Goal: Task Accomplishment & Management: Complete application form

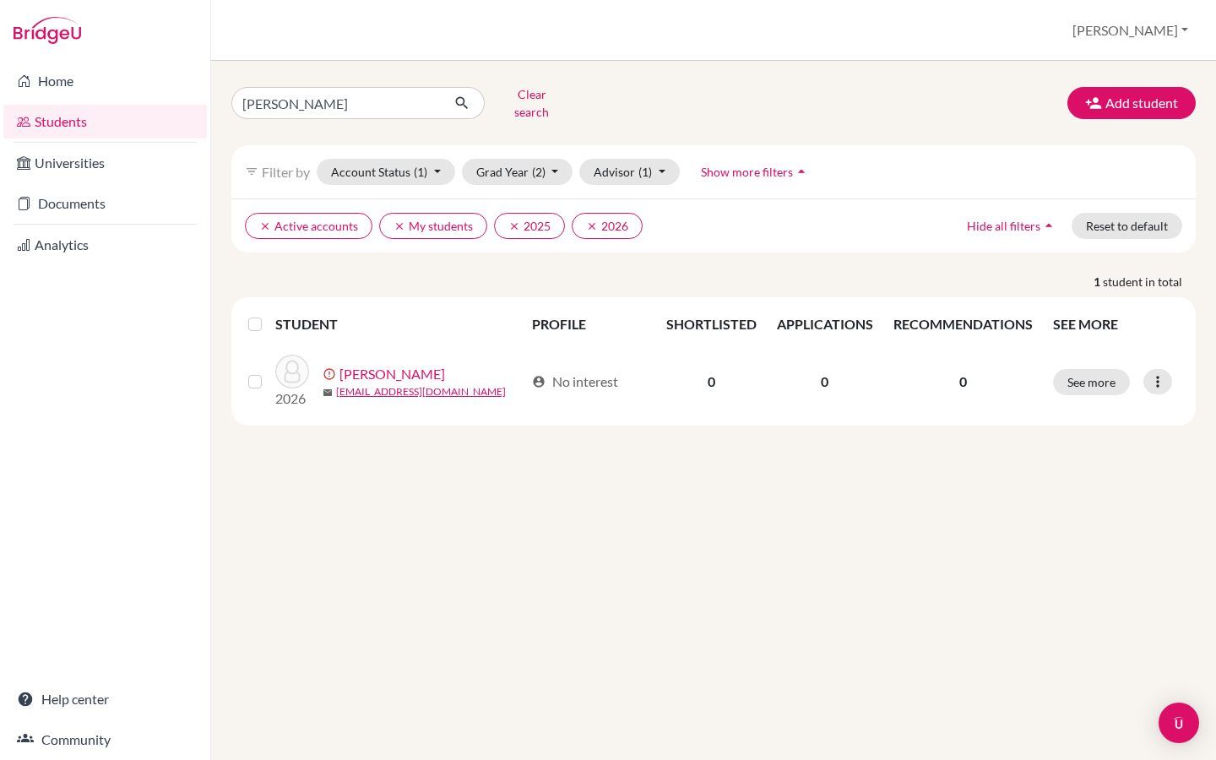
click at [46, 76] on link "Home" at bounding box center [105, 81] width 204 height 34
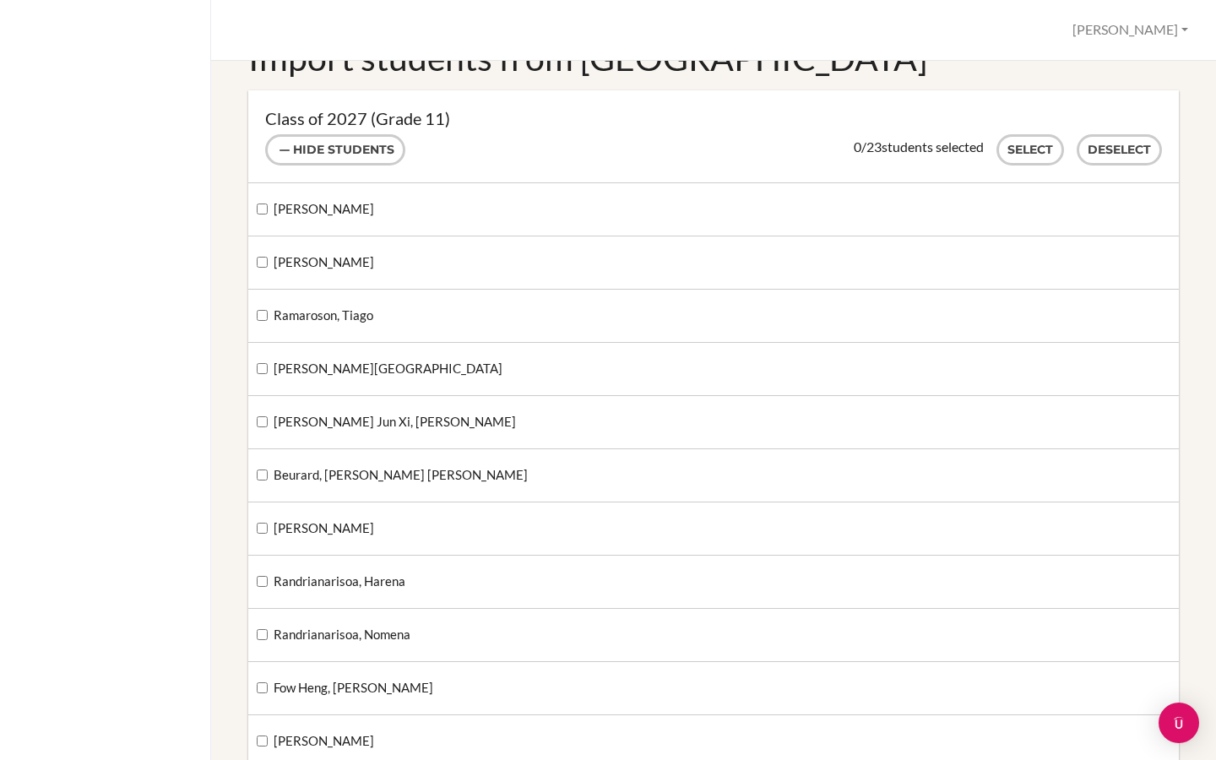
scroll to position [137, 0]
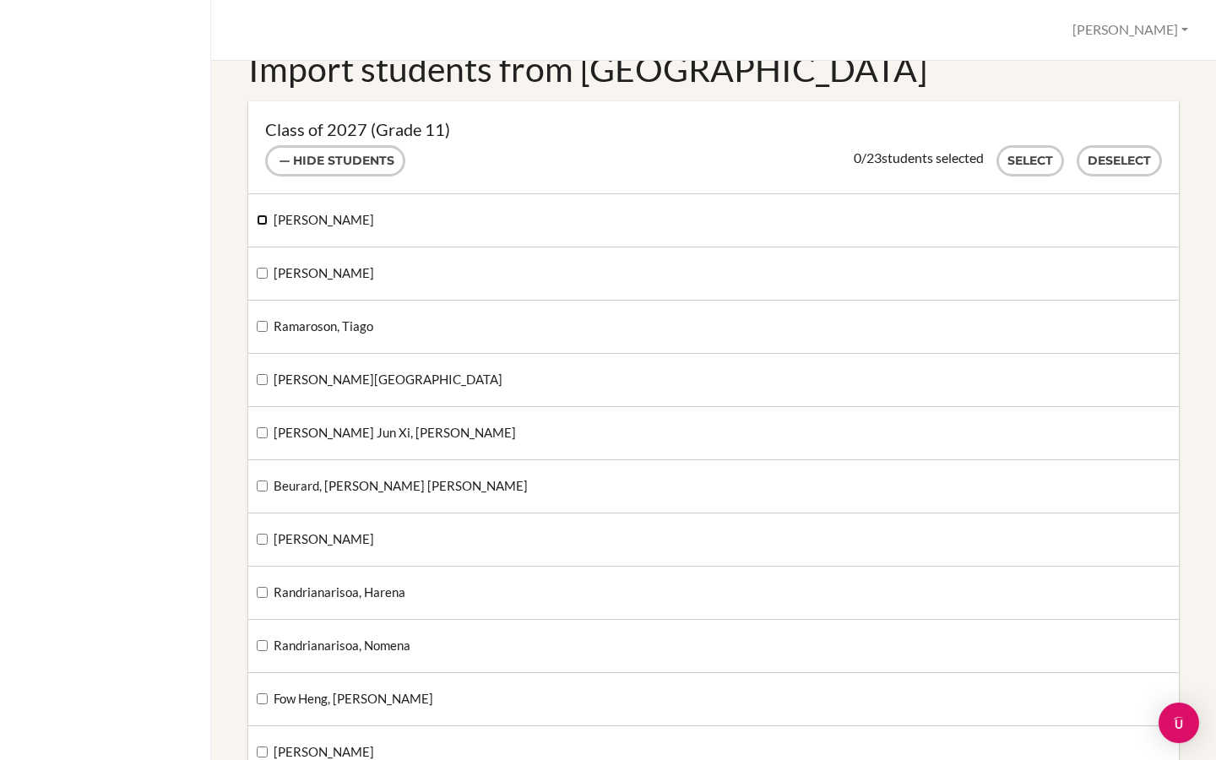
click at [262, 223] on input "[PERSON_NAME]" at bounding box center [262, 220] width 11 height 11
checkbox input "true"
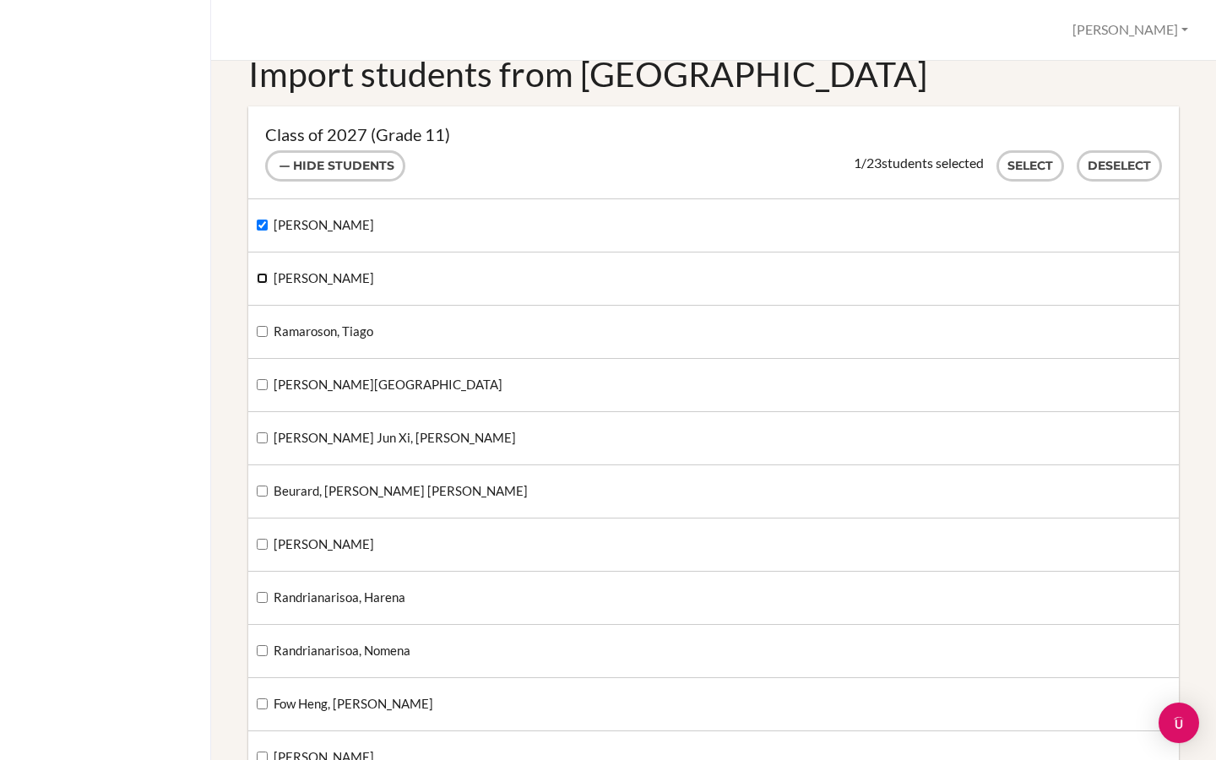
click at [264, 281] on input "[PERSON_NAME]" at bounding box center [262, 278] width 11 height 11
checkbox input "true"
click at [257, 329] on input "Ramaroson, Tiago" at bounding box center [262, 331] width 11 height 11
checkbox input "true"
click at [258, 384] on input "[PERSON_NAME][GEOGRAPHIC_DATA]" at bounding box center [262, 384] width 11 height 11
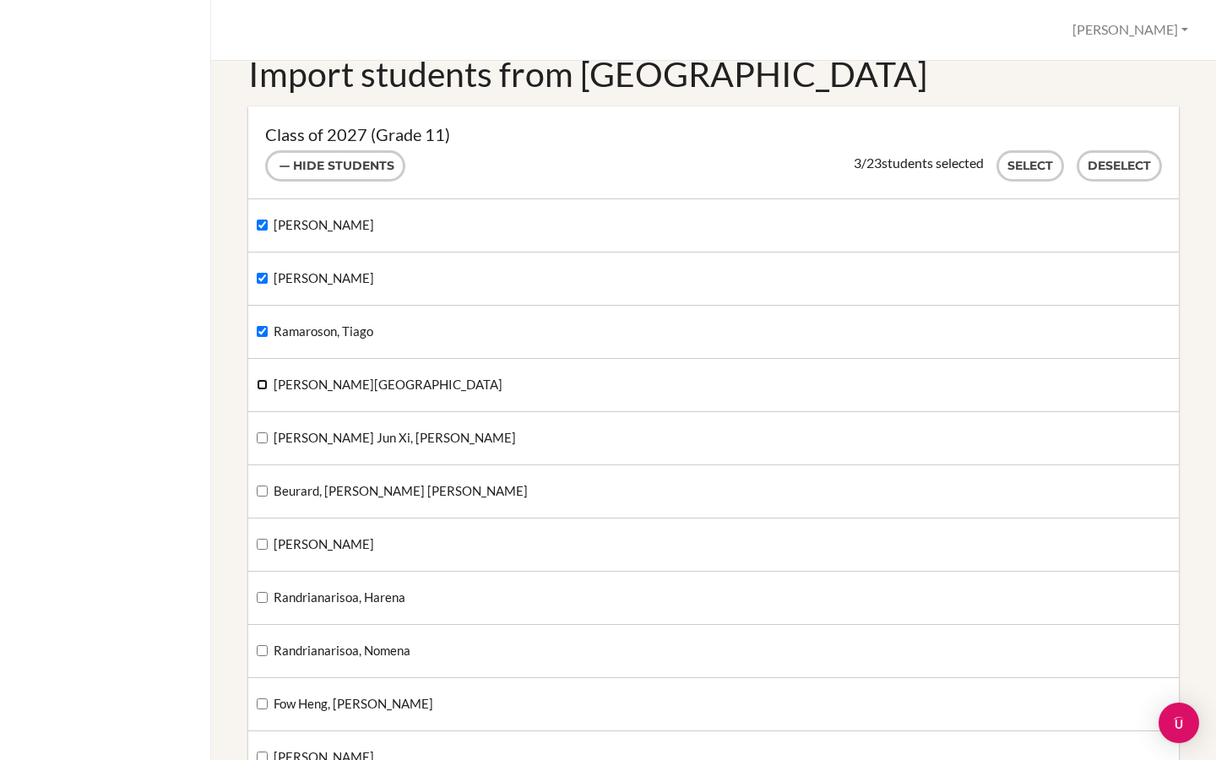
checkbox input "true"
click at [261, 436] on input "[PERSON_NAME] Jun Xi, [PERSON_NAME]" at bounding box center [262, 437] width 11 height 11
checkbox input "true"
click at [263, 490] on input "Beurard, [PERSON_NAME] [PERSON_NAME]" at bounding box center [262, 491] width 11 height 11
checkbox input "true"
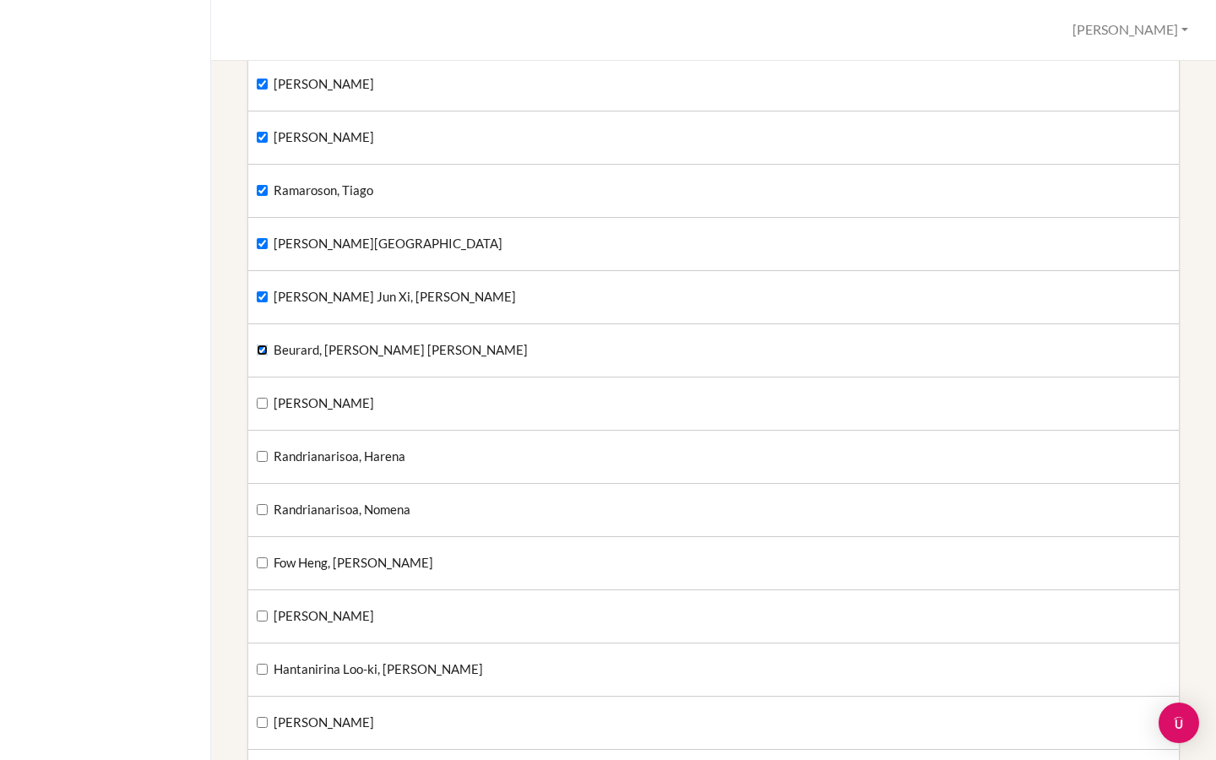
scroll to position [285, 0]
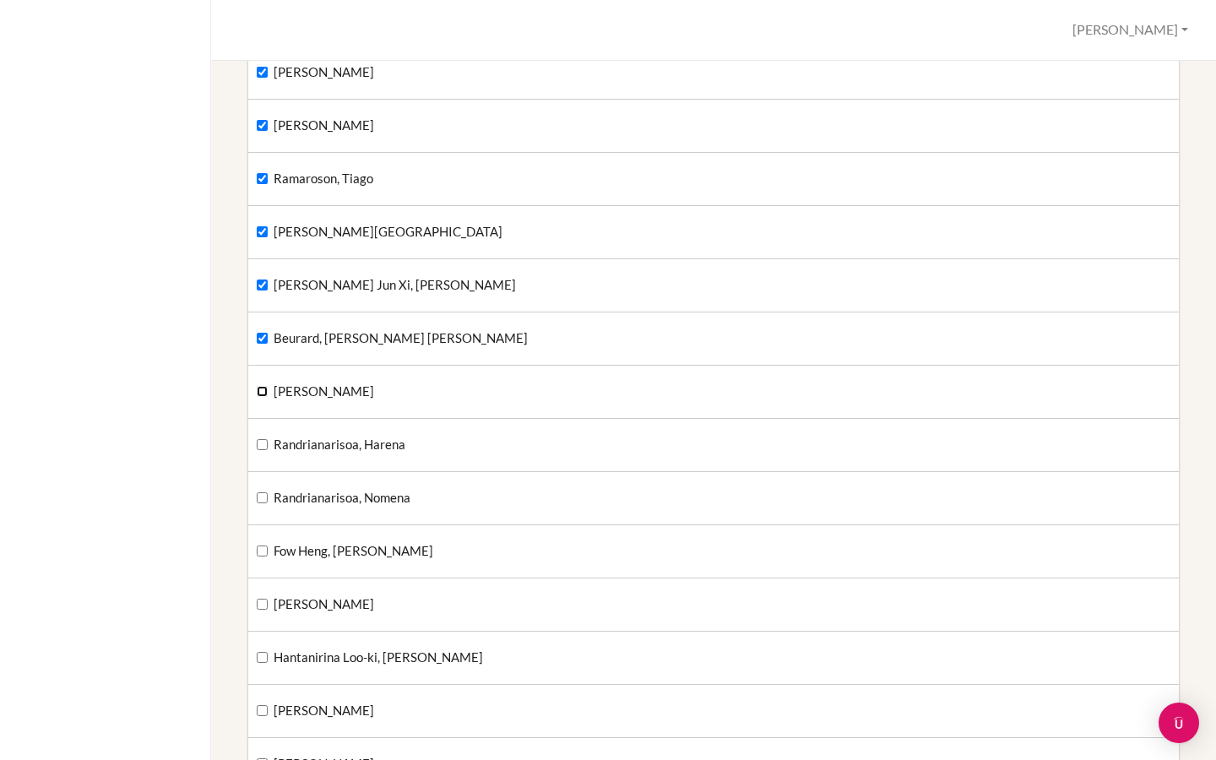
click at [258, 391] on input "[PERSON_NAME]" at bounding box center [262, 391] width 11 height 11
checkbox input "true"
click at [259, 445] on input "Randrianarisoa, Harena" at bounding box center [262, 444] width 11 height 11
checkbox input "true"
click at [263, 503] on input "Randrianarisoa, Nomena" at bounding box center [262, 497] width 11 height 11
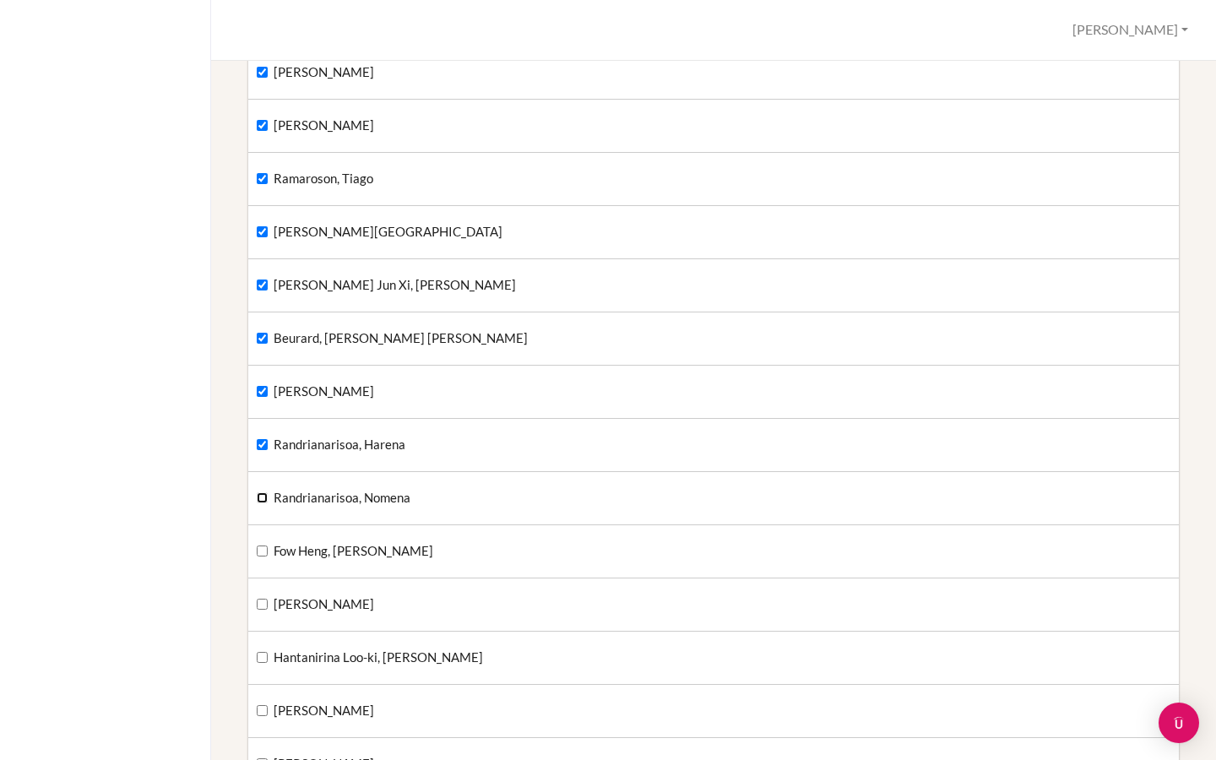
checkbox input "true"
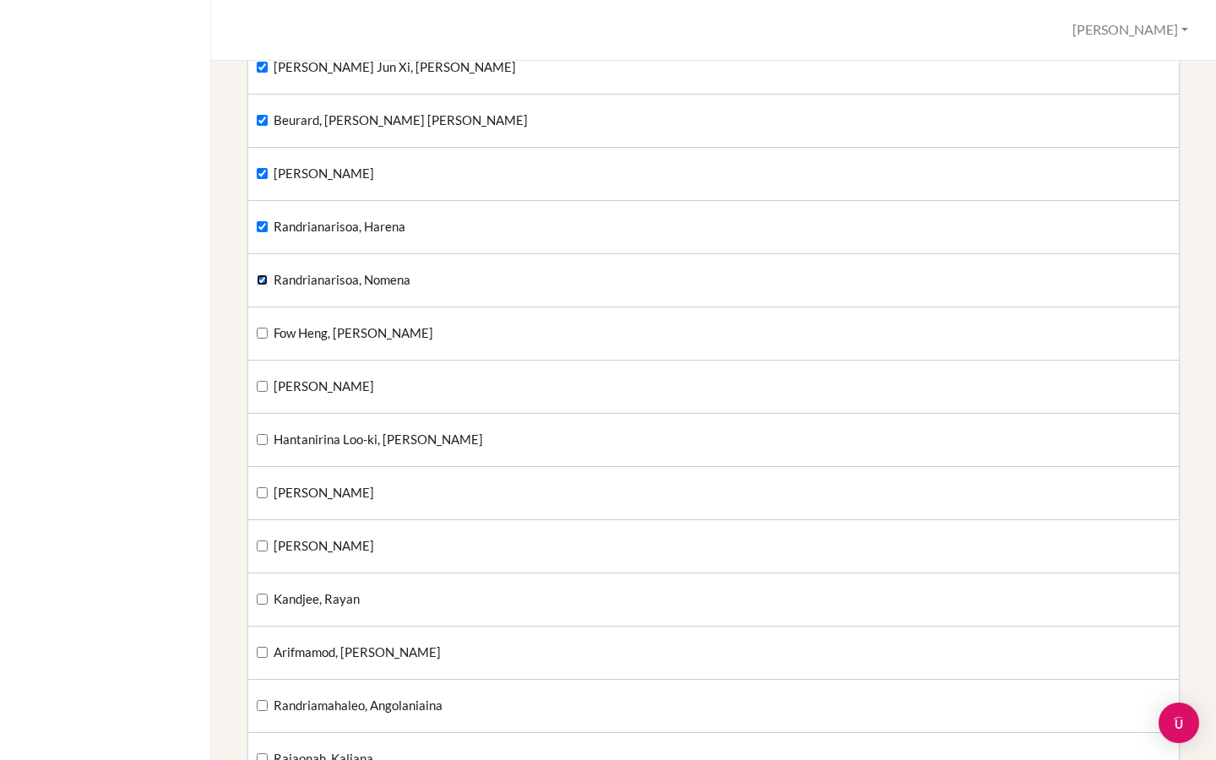
scroll to position [512, 0]
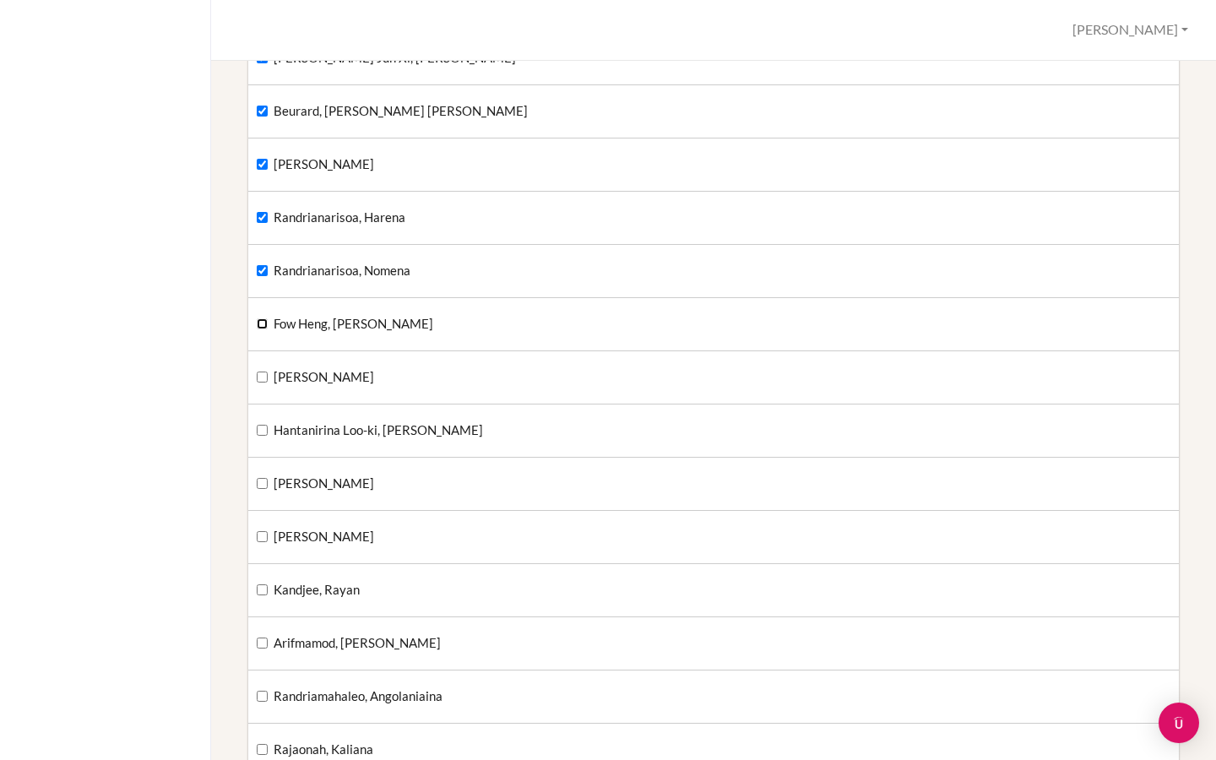
click at [264, 327] on input "Fow Heng, [PERSON_NAME]" at bounding box center [262, 323] width 11 height 11
checkbox input "true"
click at [265, 373] on input "[PERSON_NAME]" at bounding box center [262, 377] width 11 height 11
checkbox input "true"
click at [262, 429] on input "Hantanirina Loo-ki, [PERSON_NAME]" at bounding box center [262, 430] width 11 height 11
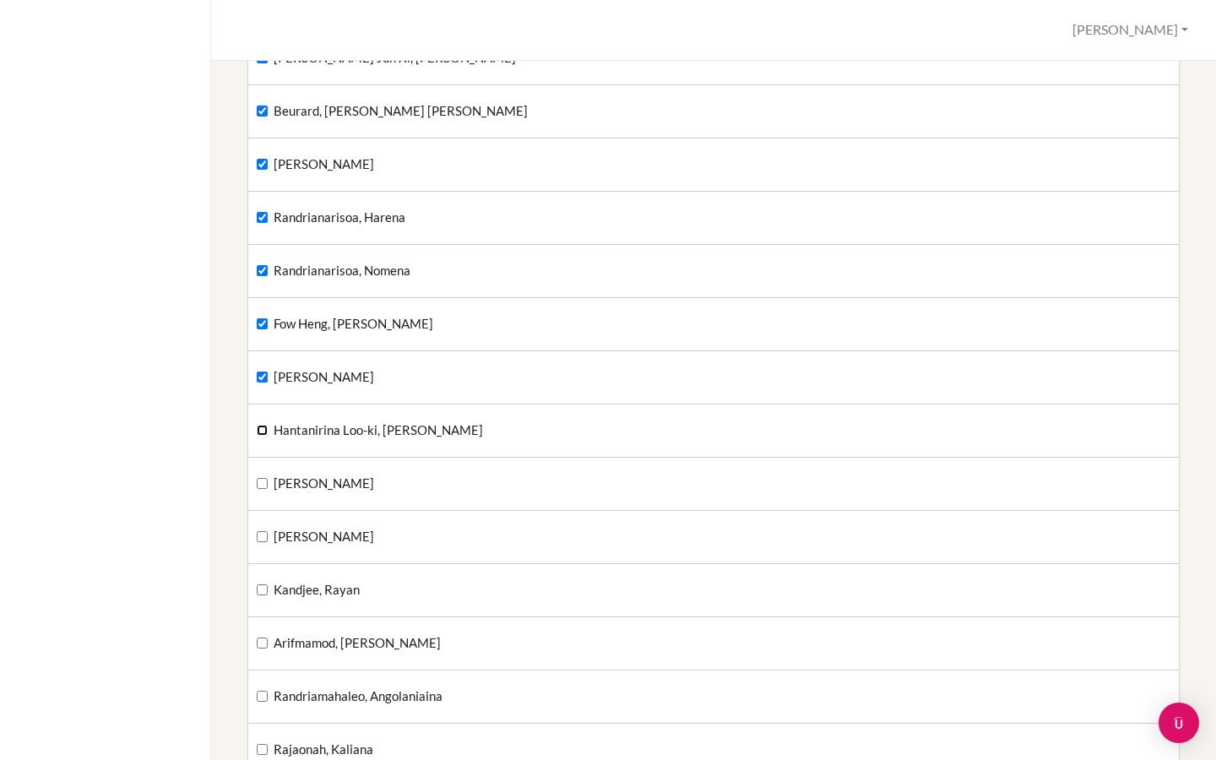
checkbox input "true"
click at [257, 488] on input "[PERSON_NAME]" at bounding box center [262, 483] width 11 height 11
checkbox input "true"
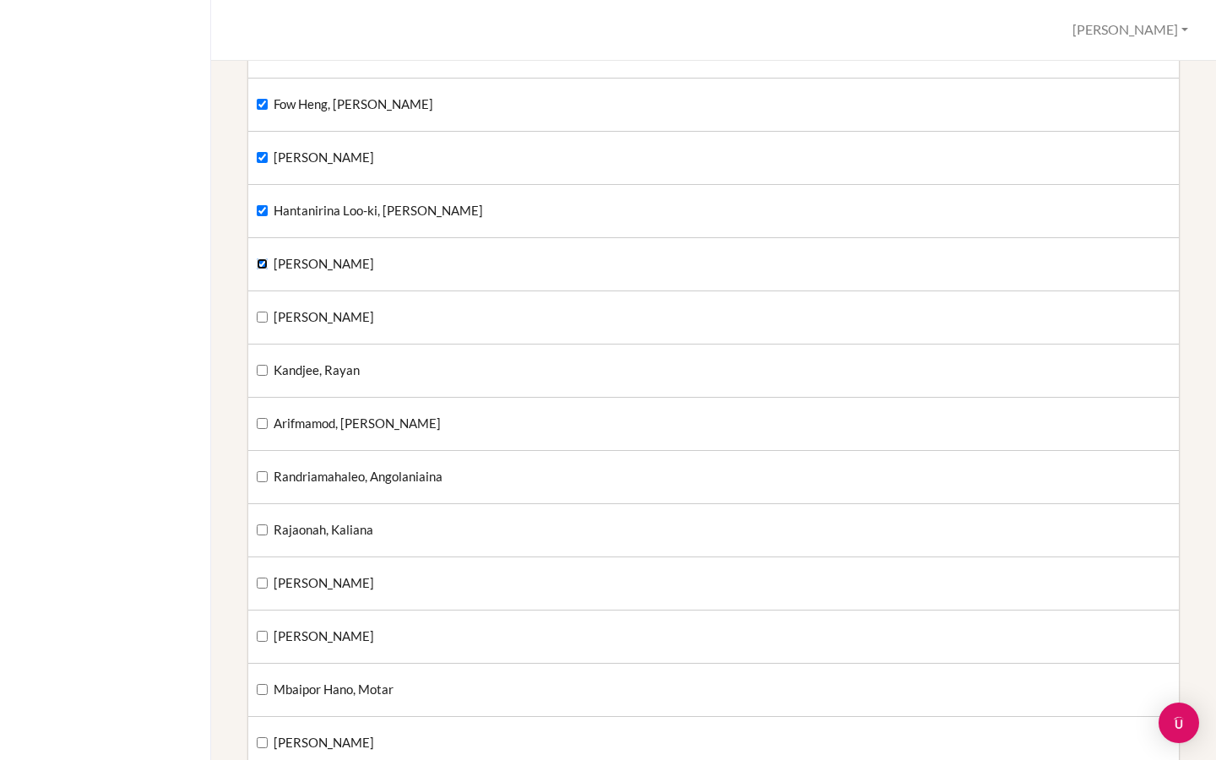
scroll to position [732, 0]
click at [258, 317] on input "[PERSON_NAME]" at bounding box center [262, 316] width 11 height 11
checkbox input "true"
click at [260, 377] on label "Kandjee, Rayan" at bounding box center [308, 370] width 103 height 19
click at [260, 375] on input "Kandjee, Rayan" at bounding box center [262, 369] width 11 height 11
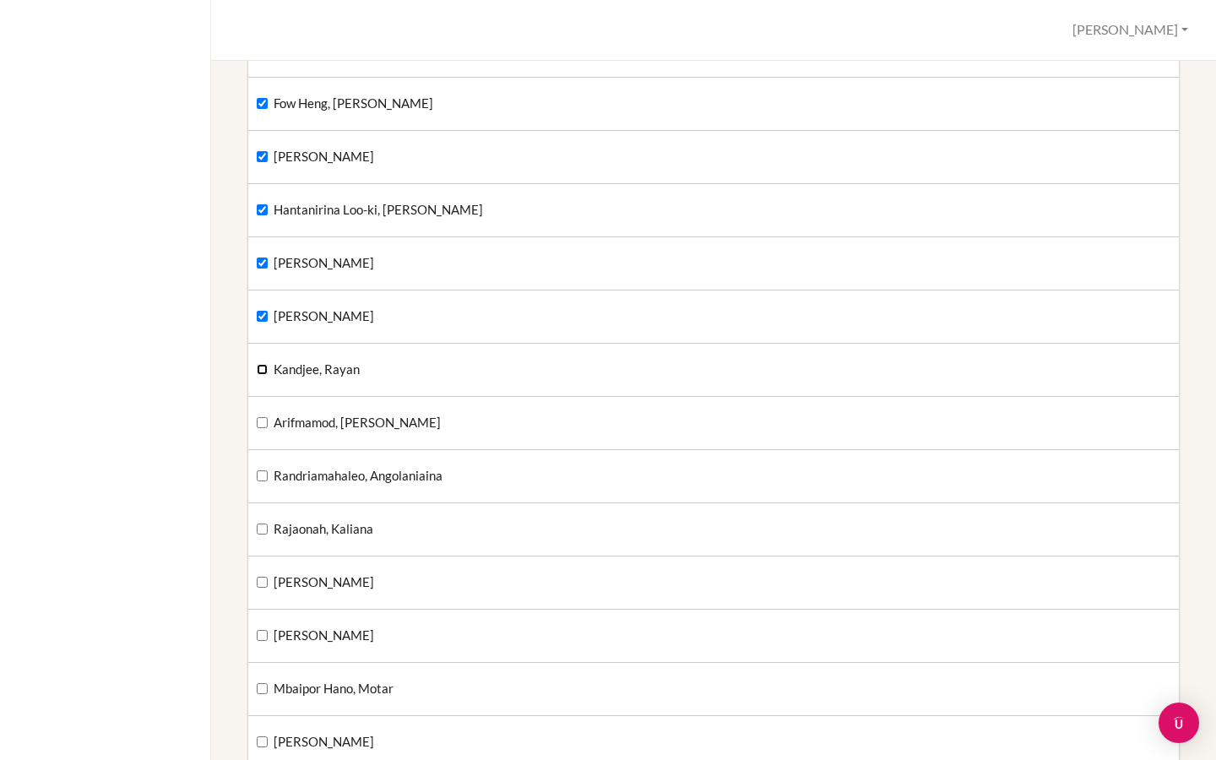
checkbox input "true"
click at [262, 425] on input "Arifmamod, [PERSON_NAME]" at bounding box center [262, 422] width 11 height 11
checkbox input "true"
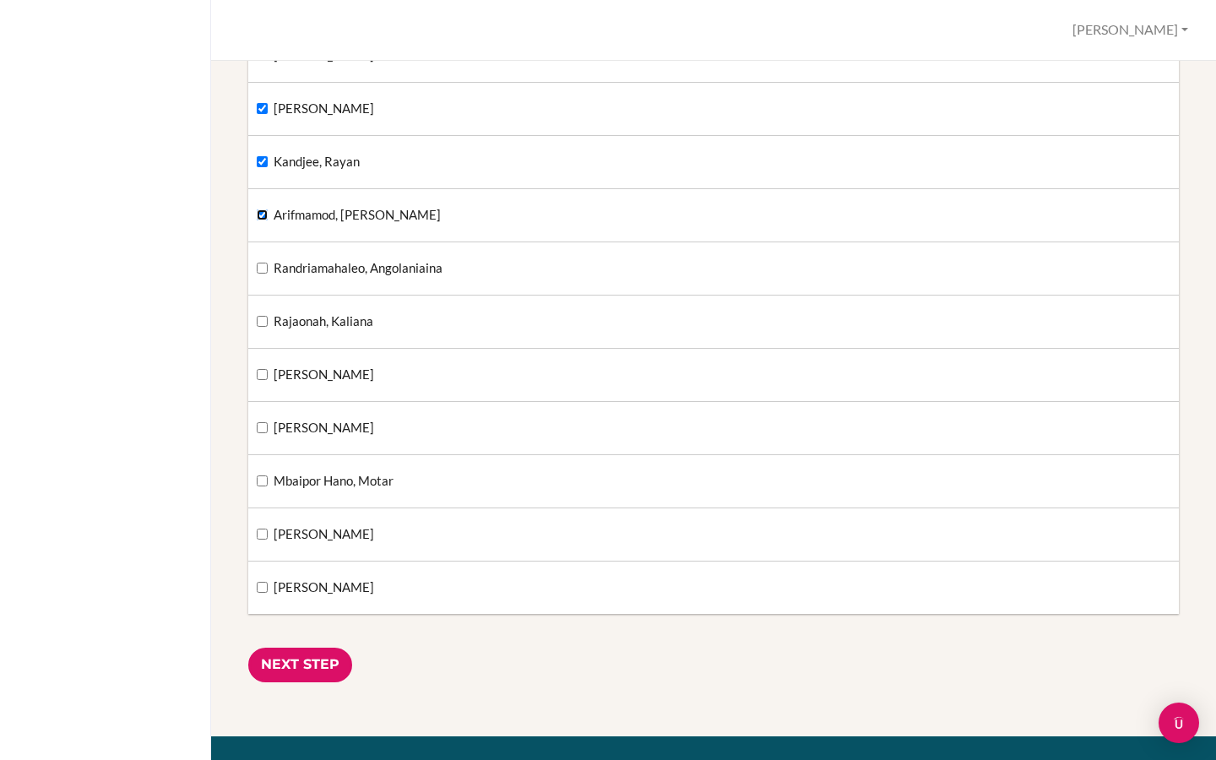
scroll to position [942, 0]
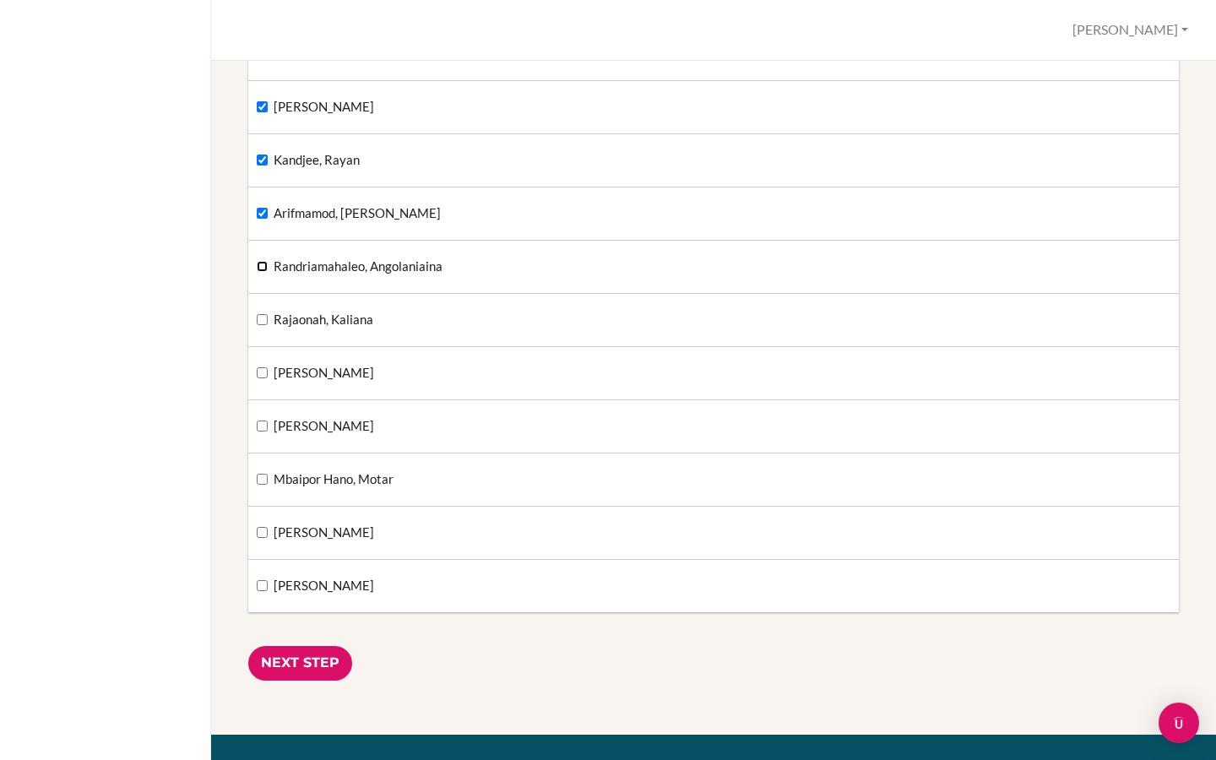
click at [264, 268] on input "Randriamahaleo, Angolaniaina" at bounding box center [262, 266] width 11 height 11
checkbox input "true"
click at [264, 320] on input "Rajaonah, Kaliana" at bounding box center [262, 319] width 11 height 11
checkbox input "true"
click at [262, 372] on input "[PERSON_NAME]" at bounding box center [262, 372] width 11 height 11
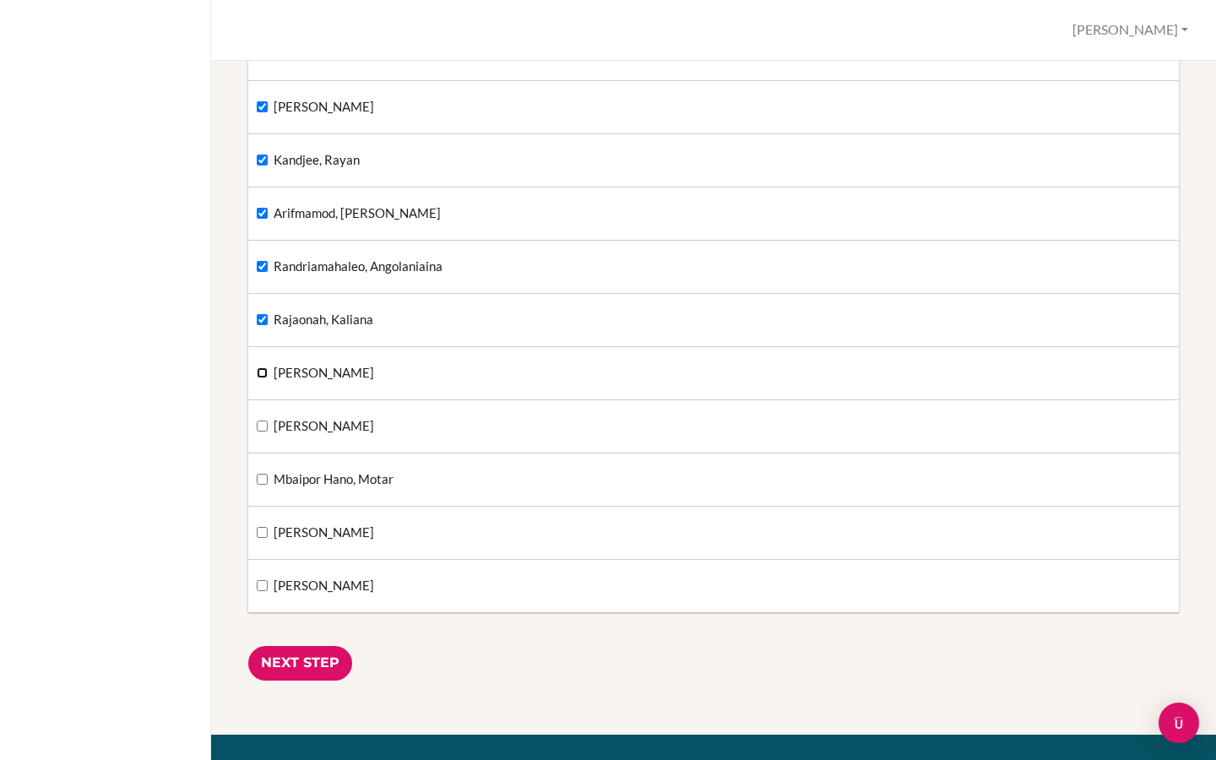
checkbox input "true"
click at [261, 427] on input "[PERSON_NAME]" at bounding box center [262, 426] width 11 height 11
checkbox input "true"
click at [261, 476] on input "Mbaipor Hano, Motar" at bounding box center [262, 479] width 11 height 11
checkbox input "true"
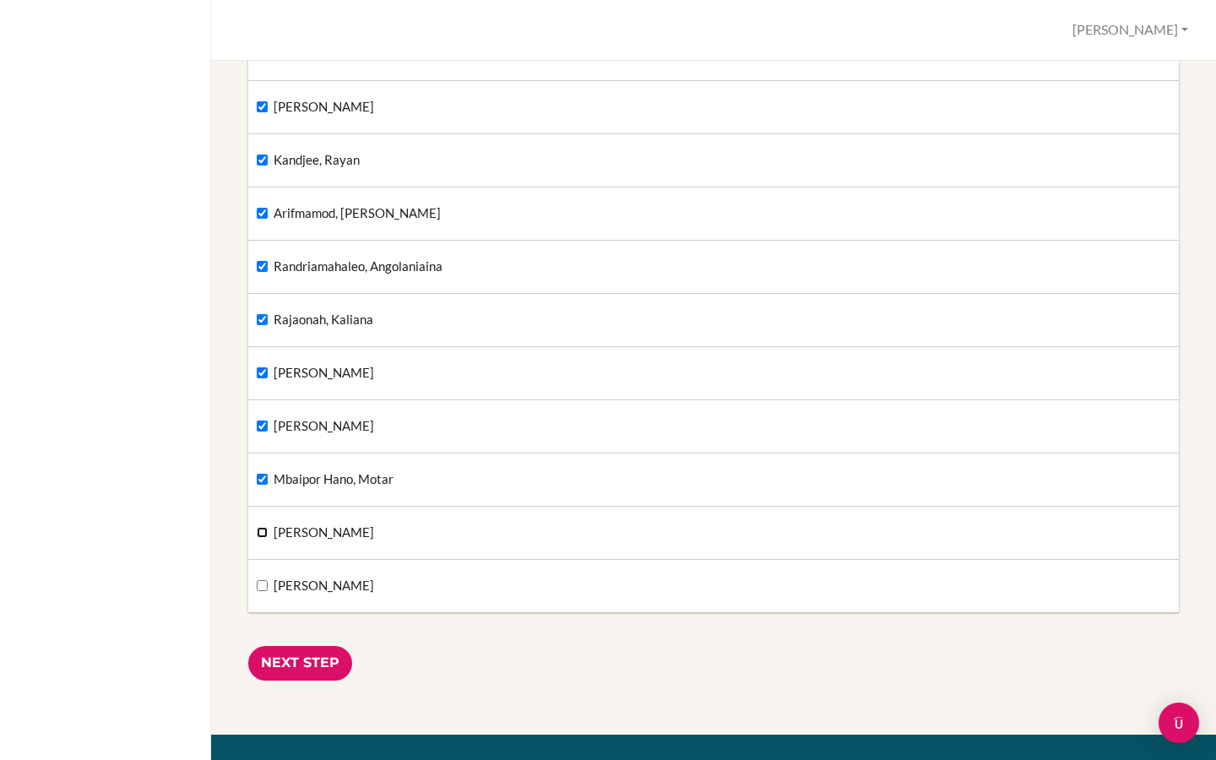
click at [264, 532] on input "[PERSON_NAME]" at bounding box center [262, 532] width 11 height 11
checkbox input "true"
click at [261, 586] on input "[PERSON_NAME]" at bounding box center [262, 585] width 11 height 11
checkbox input "true"
click at [305, 659] on input "Next Step" at bounding box center [300, 663] width 104 height 35
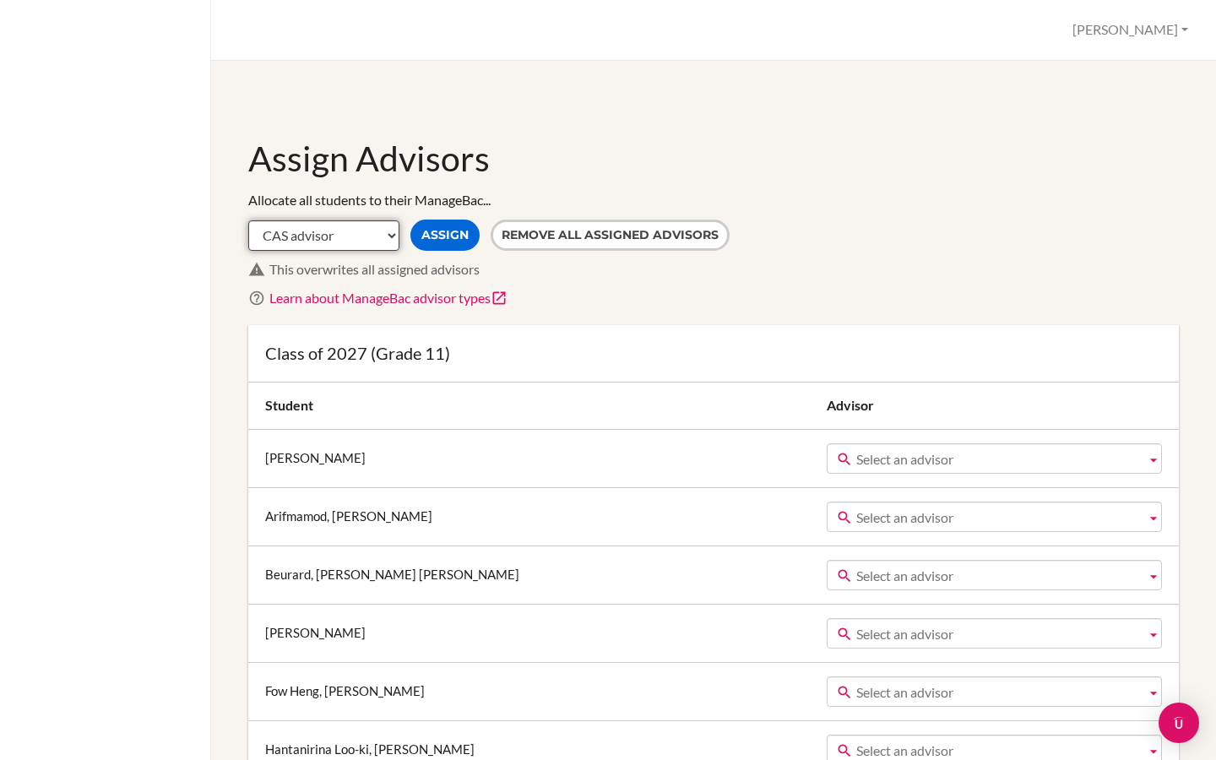
click at [394, 234] on select "CAS advisor EE advisor Homeroom advisor TOK advisor" at bounding box center [323, 235] width 151 height 30
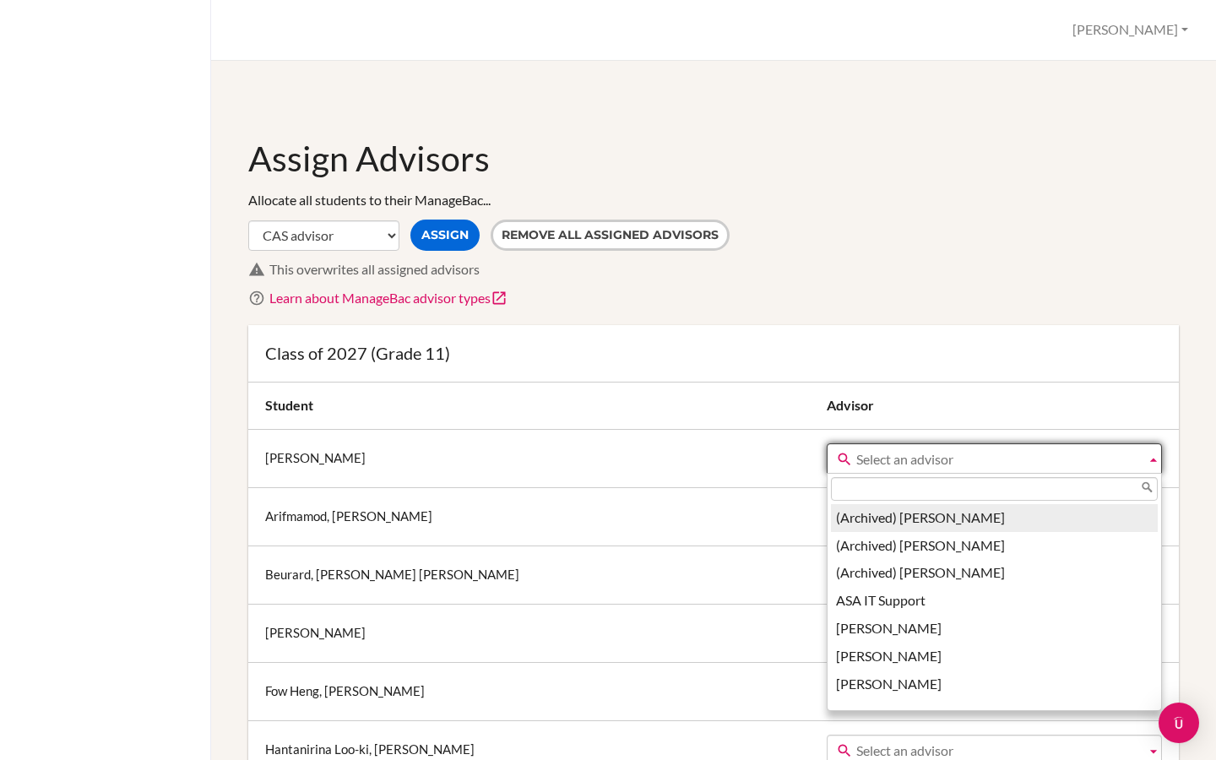
click at [857, 465] on span "Select an advisor" at bounding box center [998, 459] width 283 height 30
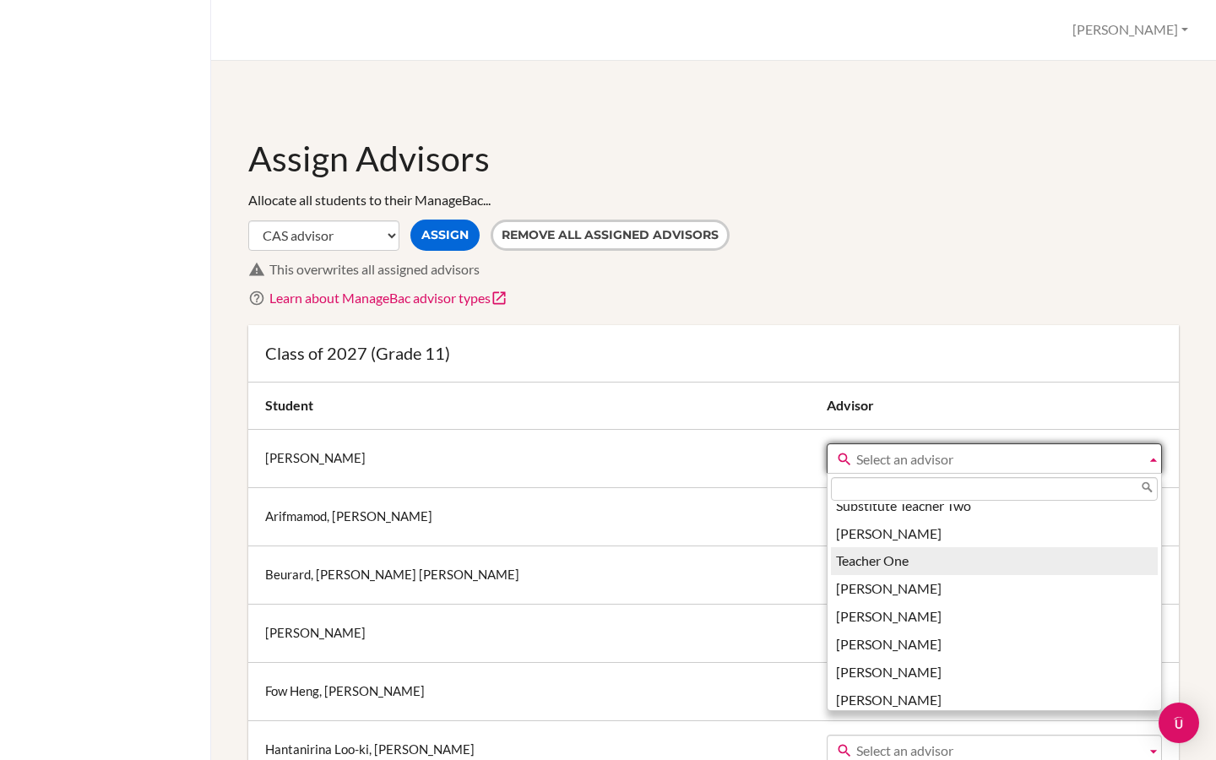
scroll to position [4153, 0]
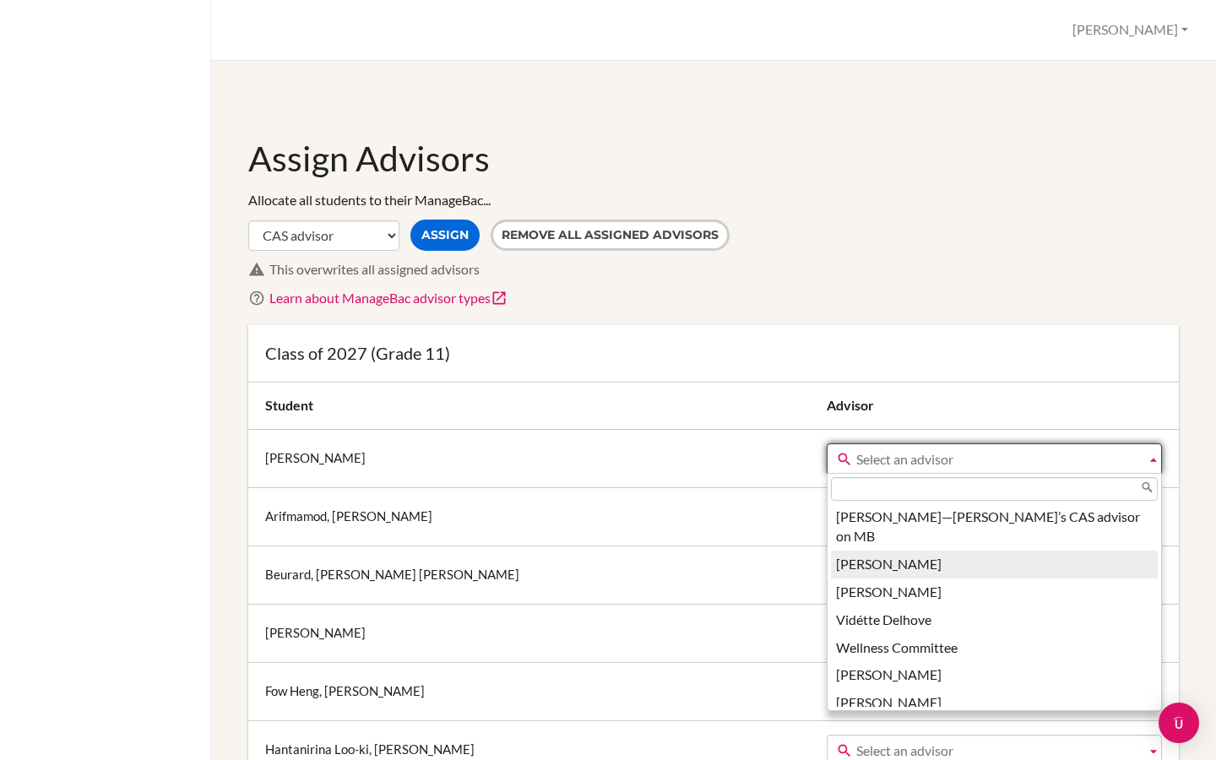
click at [831, 551] on li "Vera den Otter" at bounding box center [994, 565] width 327 height 28
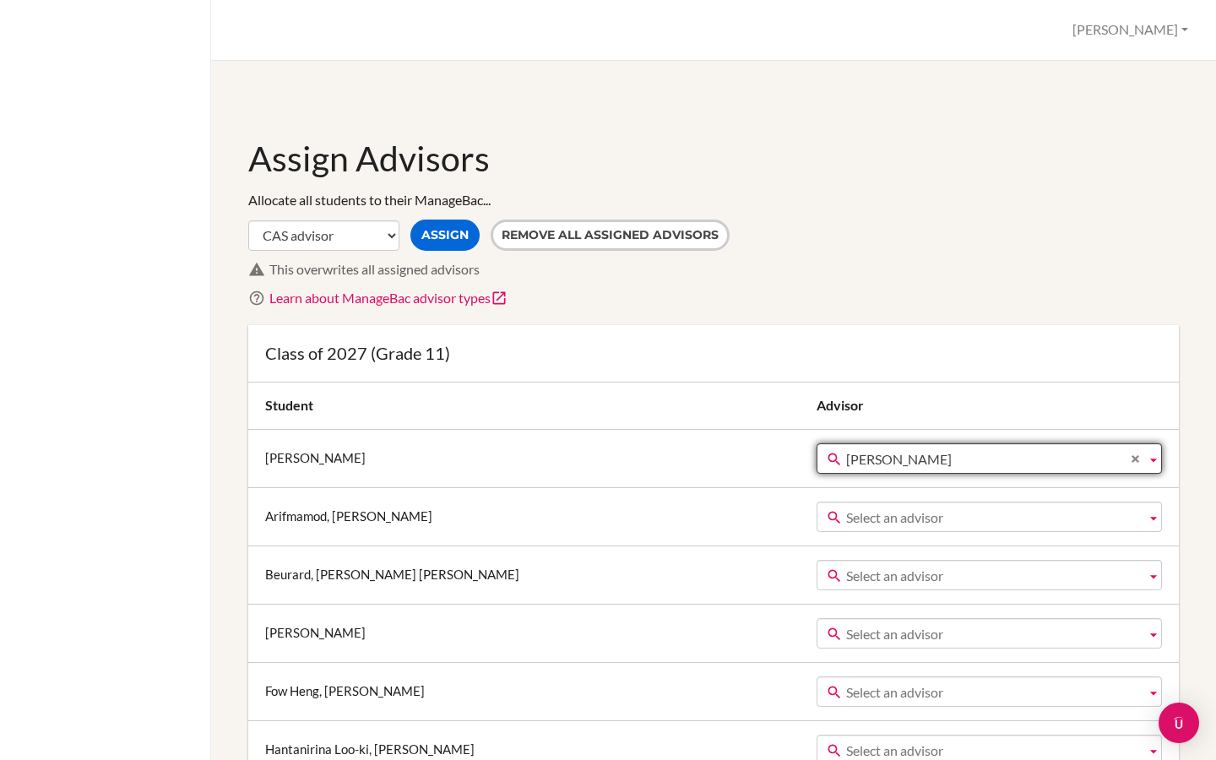
click at [1153, 519] on b at bounding box center [1153, 517] width 15 height 29
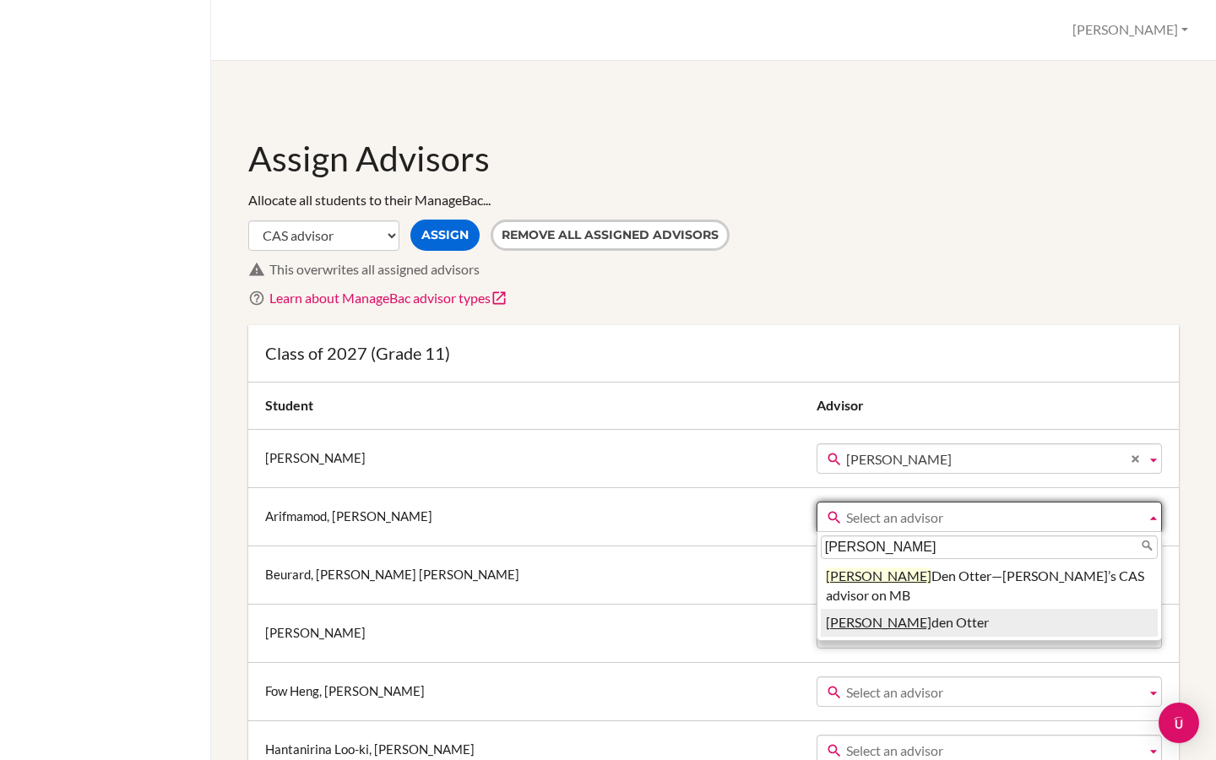
type input "vera"
click at [821, 609] on li "Vera den Otter" at bounding box center [989, 623] width 337 height 28
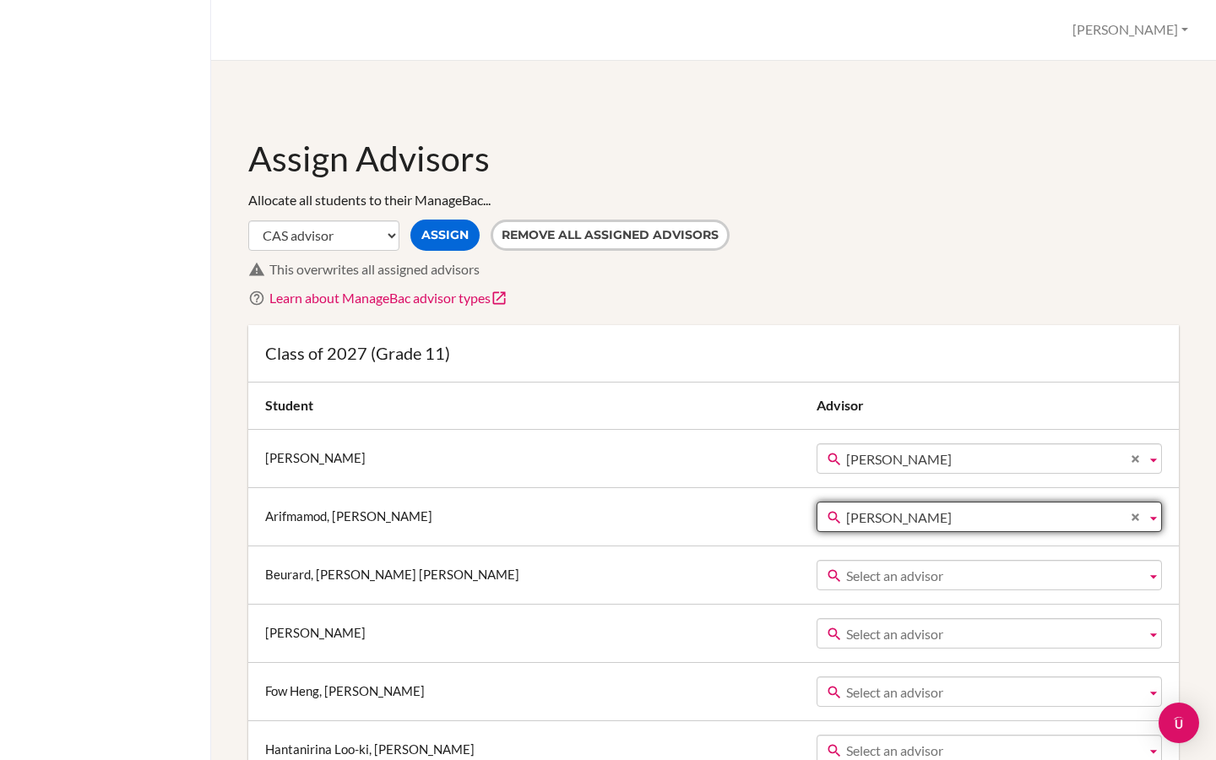
click at [846, 579] on span "Select an advisor" at bounding box center [992, 576] width 293 height 30
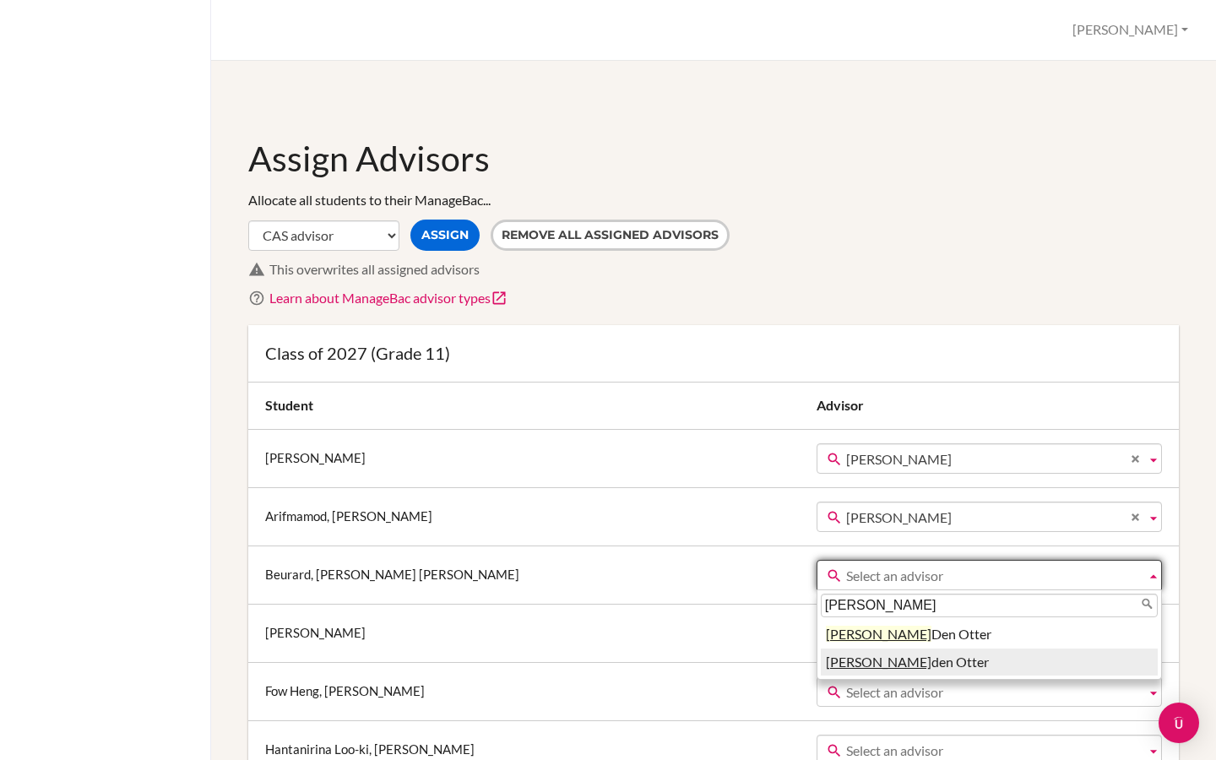
type input "vera"
click at [821, 672] on li "Vera den Otter" at bounding box center [989, 663] width 337 height 28
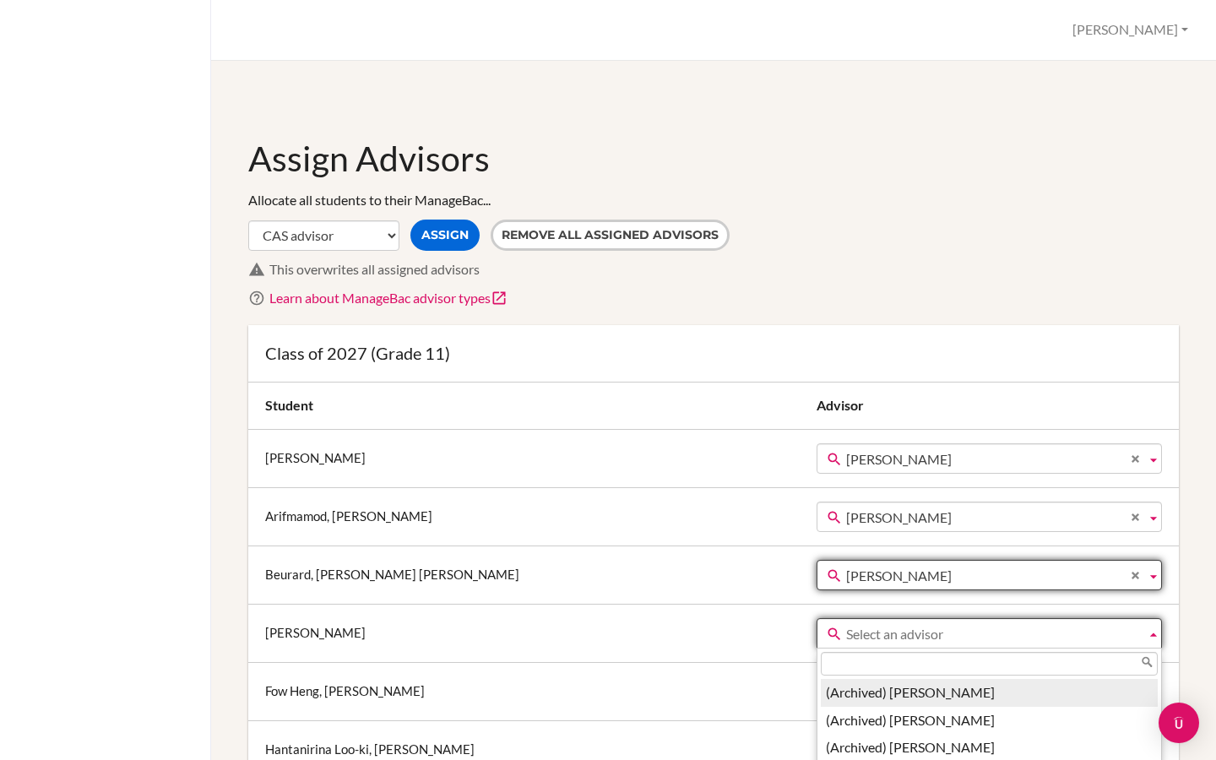
click at [846, 636] on span "Select an advisor" at bounding box center [992, 634] width 293 height 30
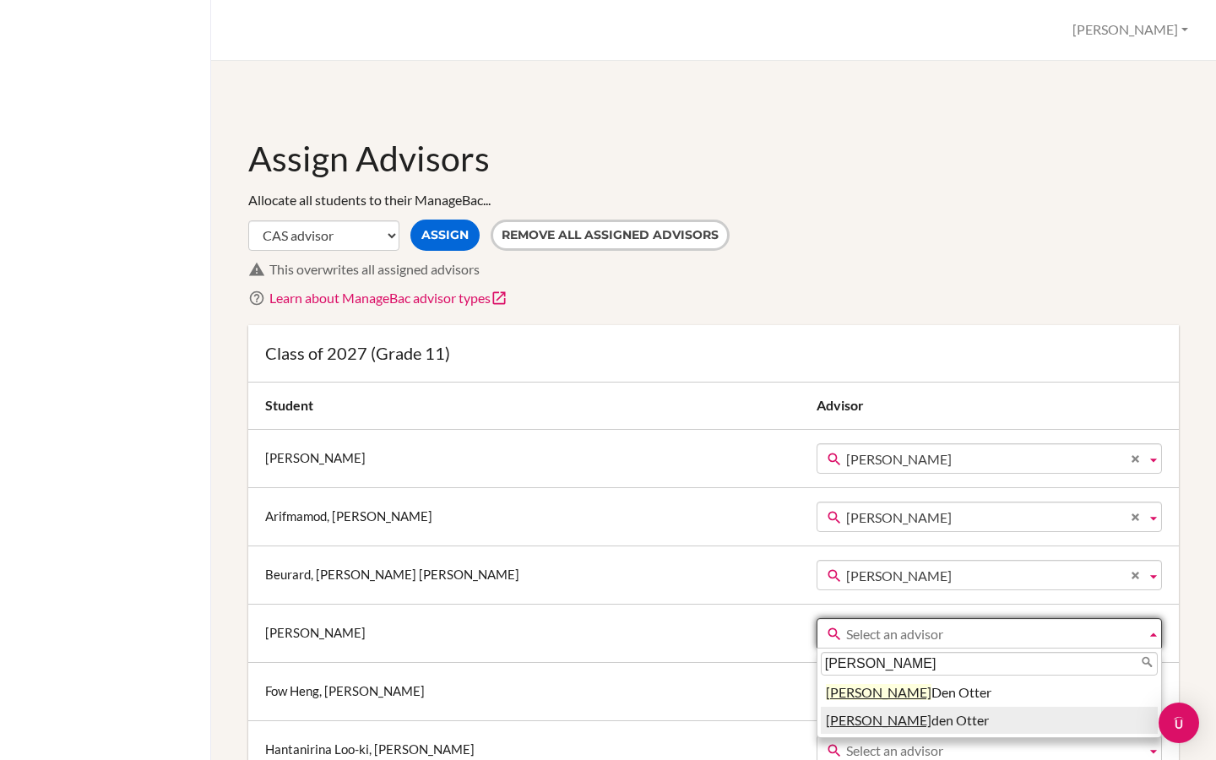
type input "vera"
click at [821, 727] on li "Vera den Otter" at bounding box center [989, 721] width 337 height 28
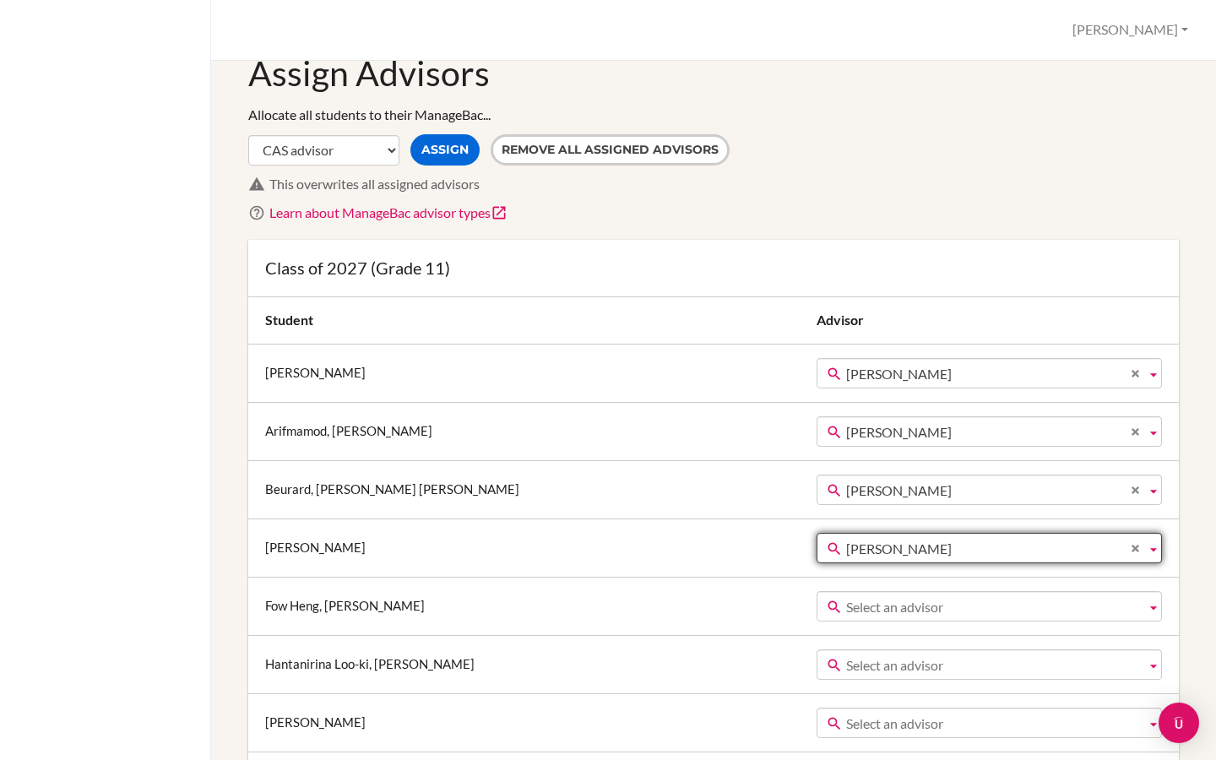
scroll to position [89, 0]
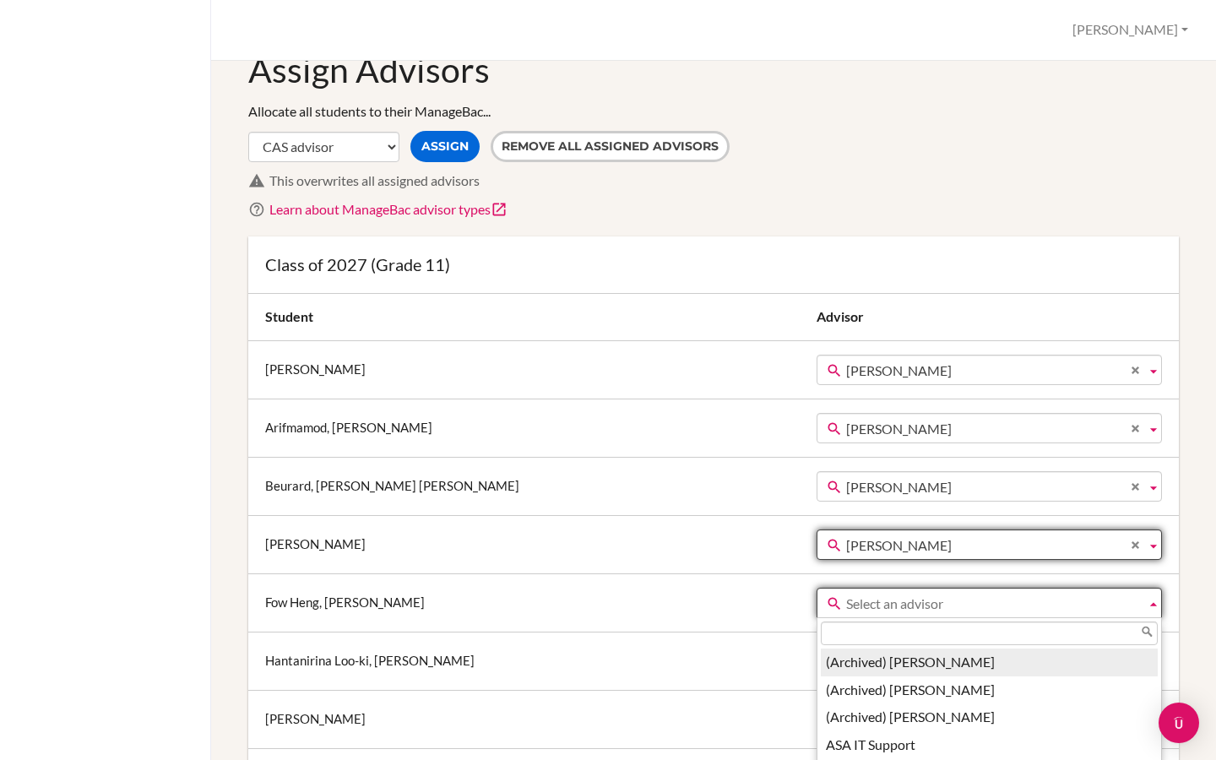
click at [846, 599] on span "Select an advisor" at bounding box center [992, 604] width 293 height 30
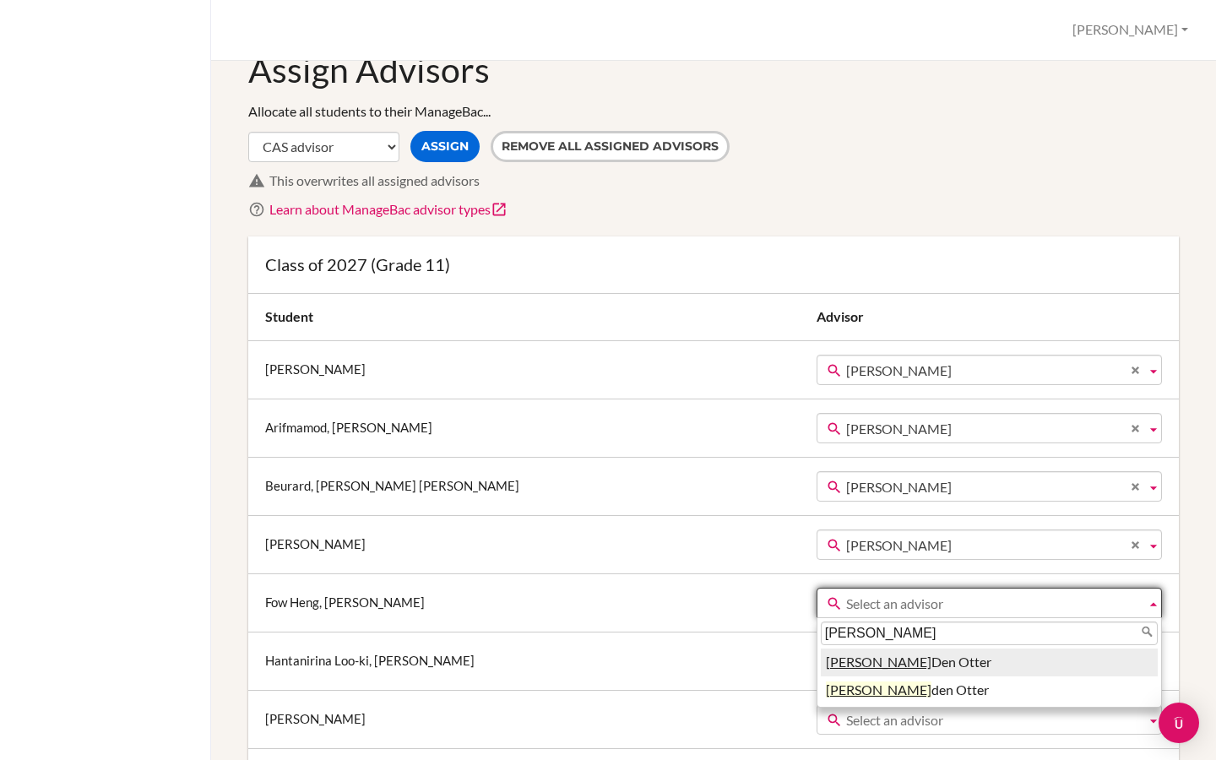
type input "vera"
click at [821, 667] on li "Vera Den Otter" at bounding box center [989, 663] width 337 height 28
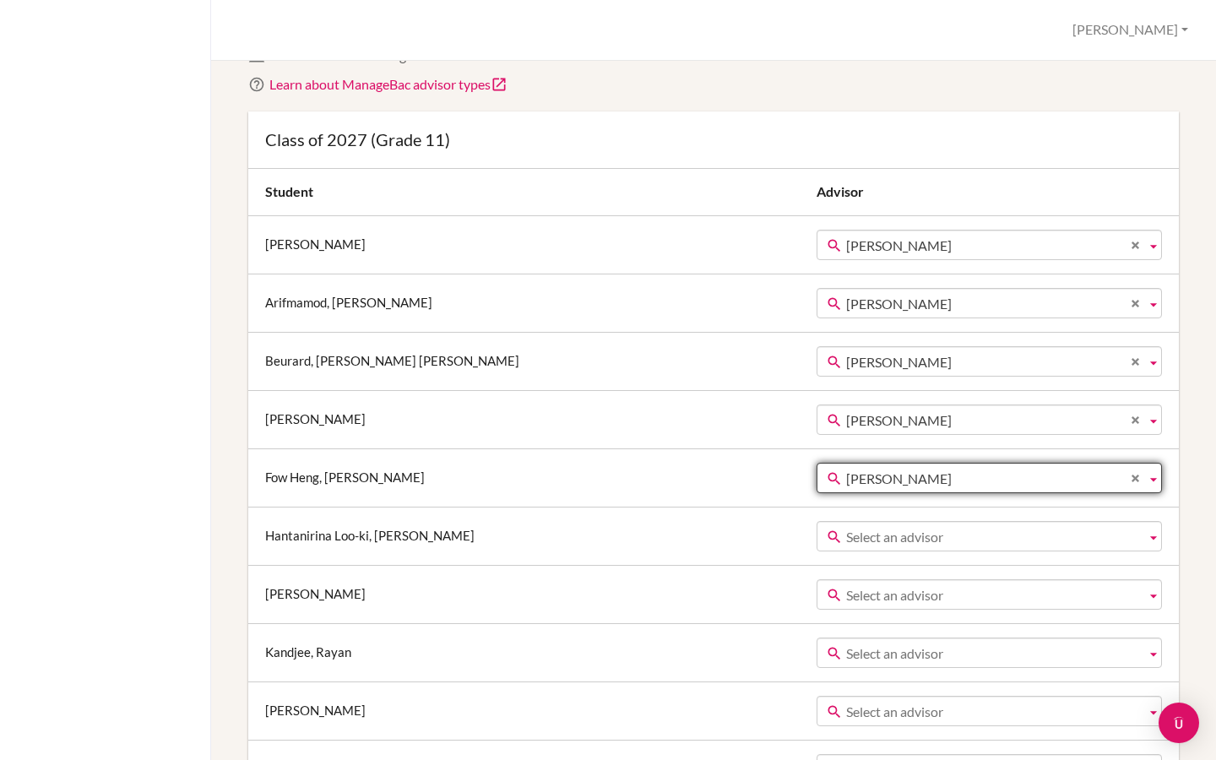
scroll to position [245, 0]
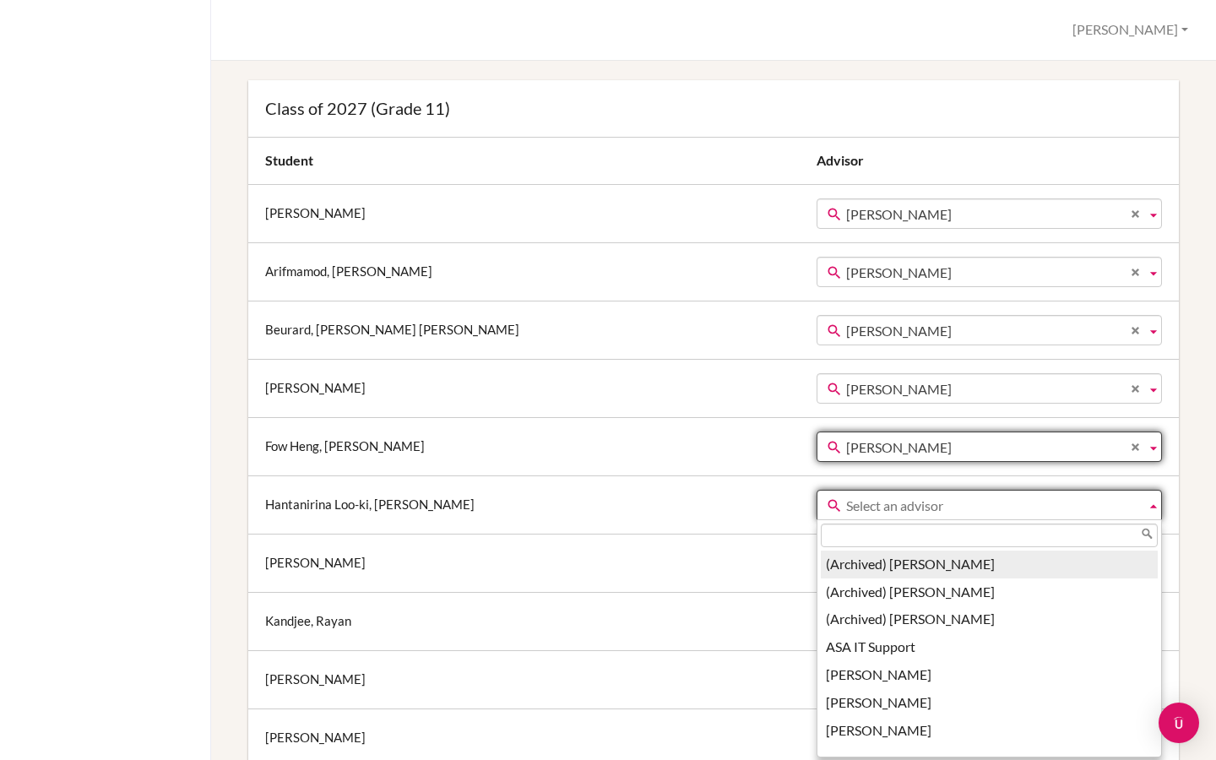
click at [846, 506] on span "Select an advisor" at bounding box center [992, 506] width 293 height 30
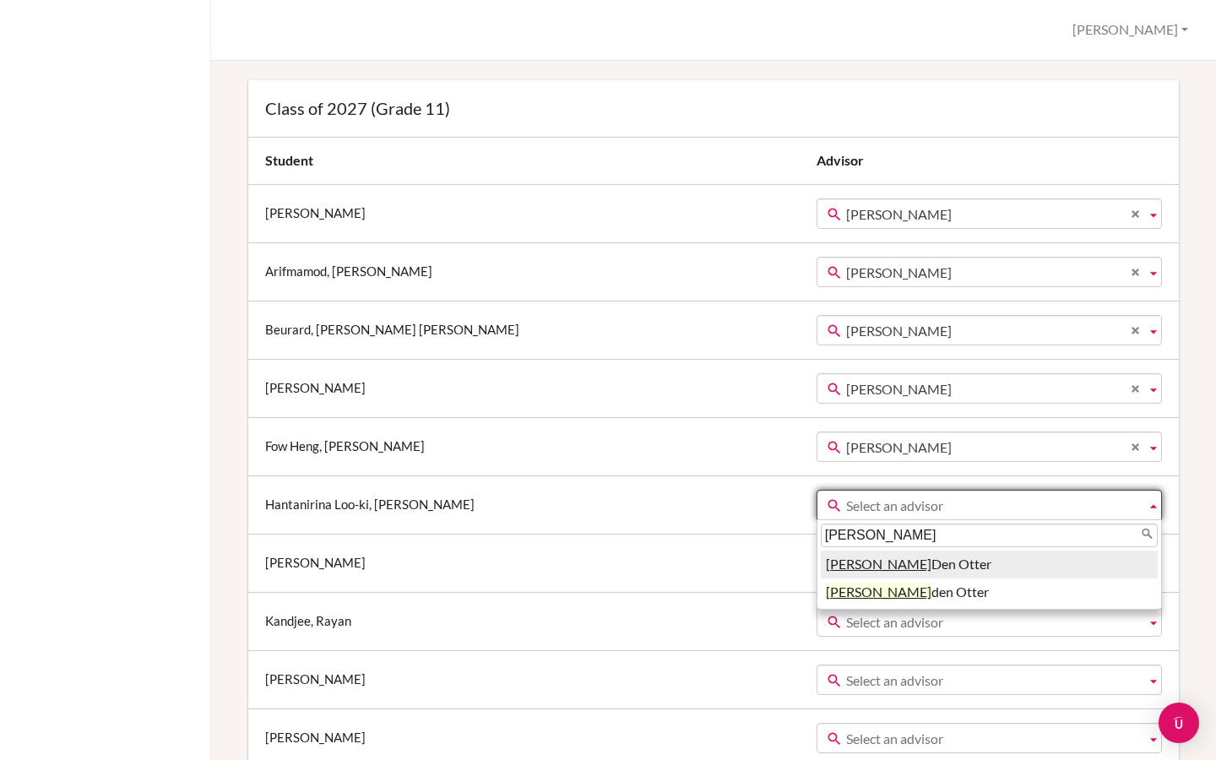
type input "vera"
click at [821, 562] on li "Vera Den Otter" at bounding box center [989, 565] width 337 height 28
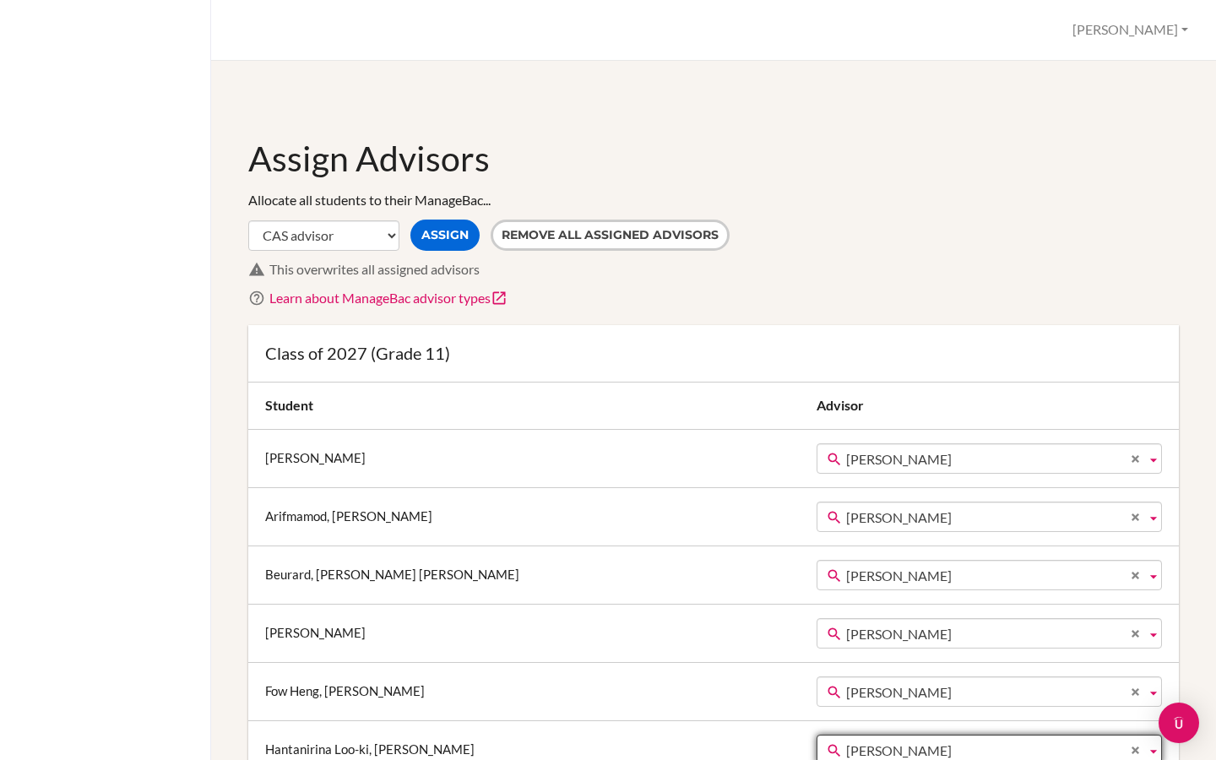
scroll to position [28, 0]
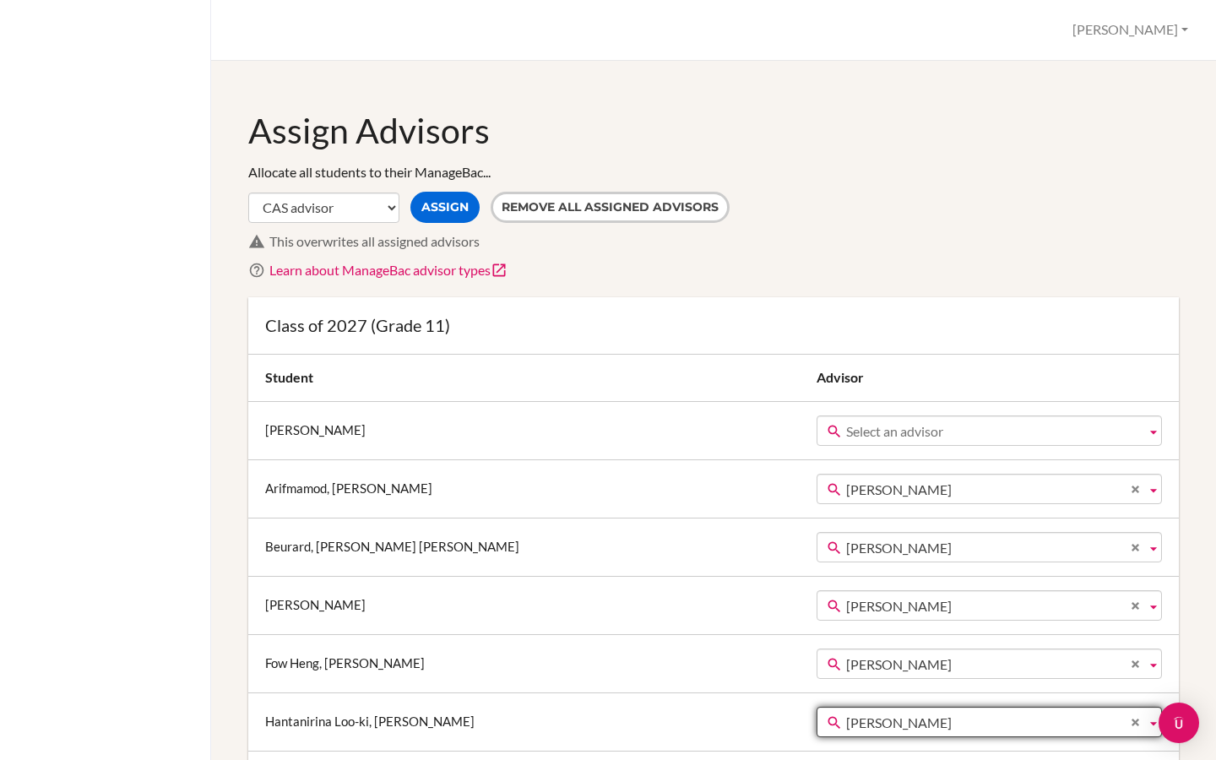
drag, startPoint x: 1133, startPoint y: 491, endPoint x: 1131, endPoint y: 528, distance: 37.2
drag, startPoint x: 1137, startPoint y: 606, endPoint x: 1135, endPoint y: 635, distance: 28.8
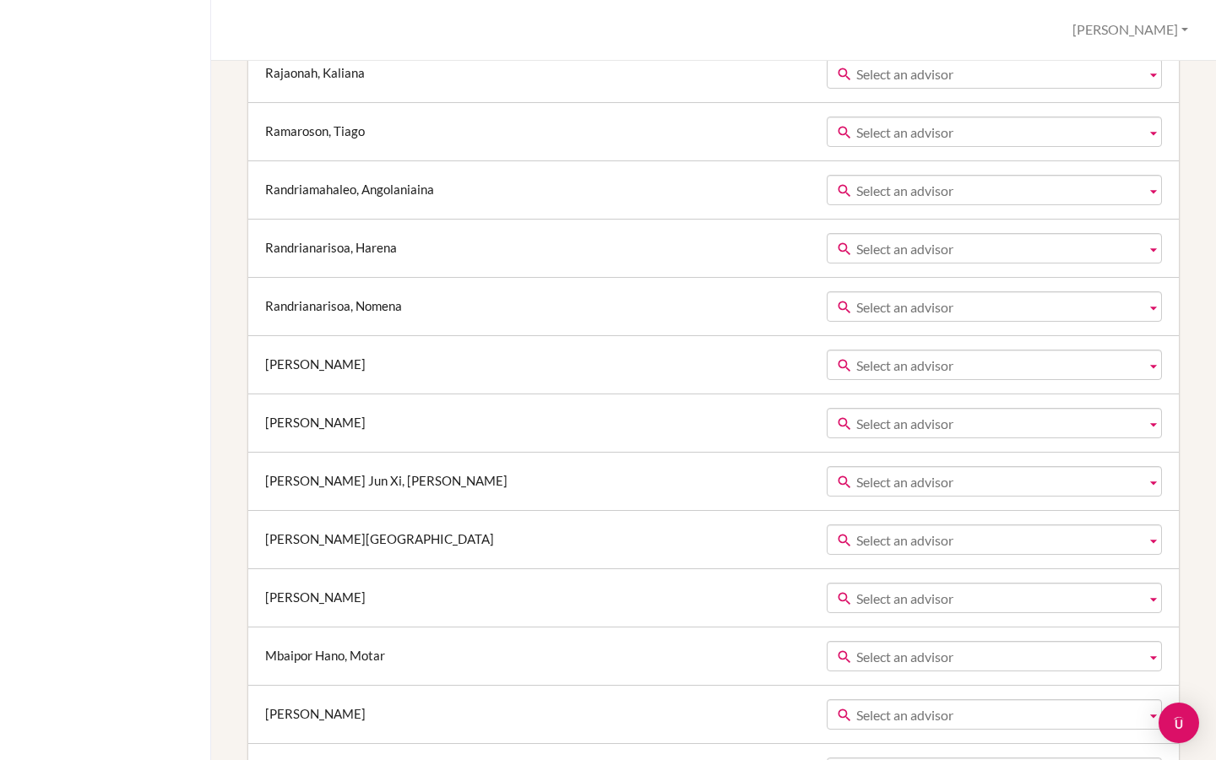
scroll to position [1407, 0]
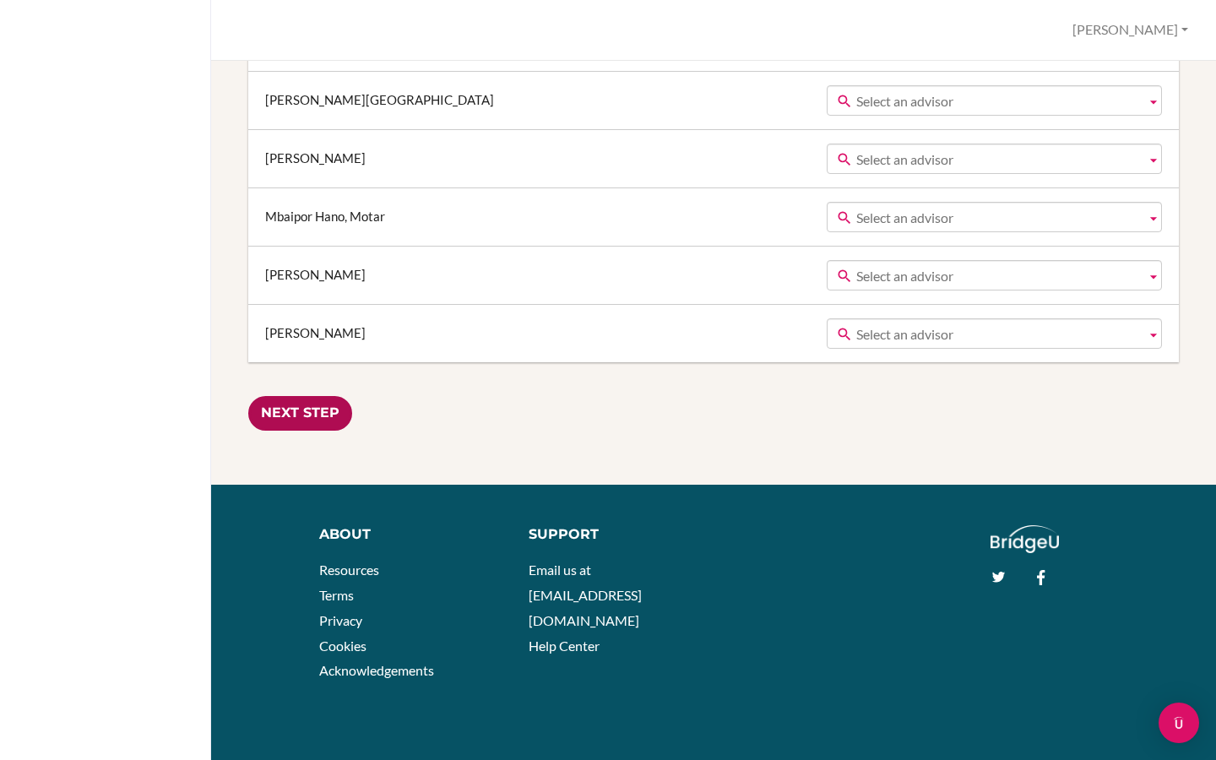
click at [276, 407] on input "Next Step" at bounding box center [300, 413] width 104 height 35
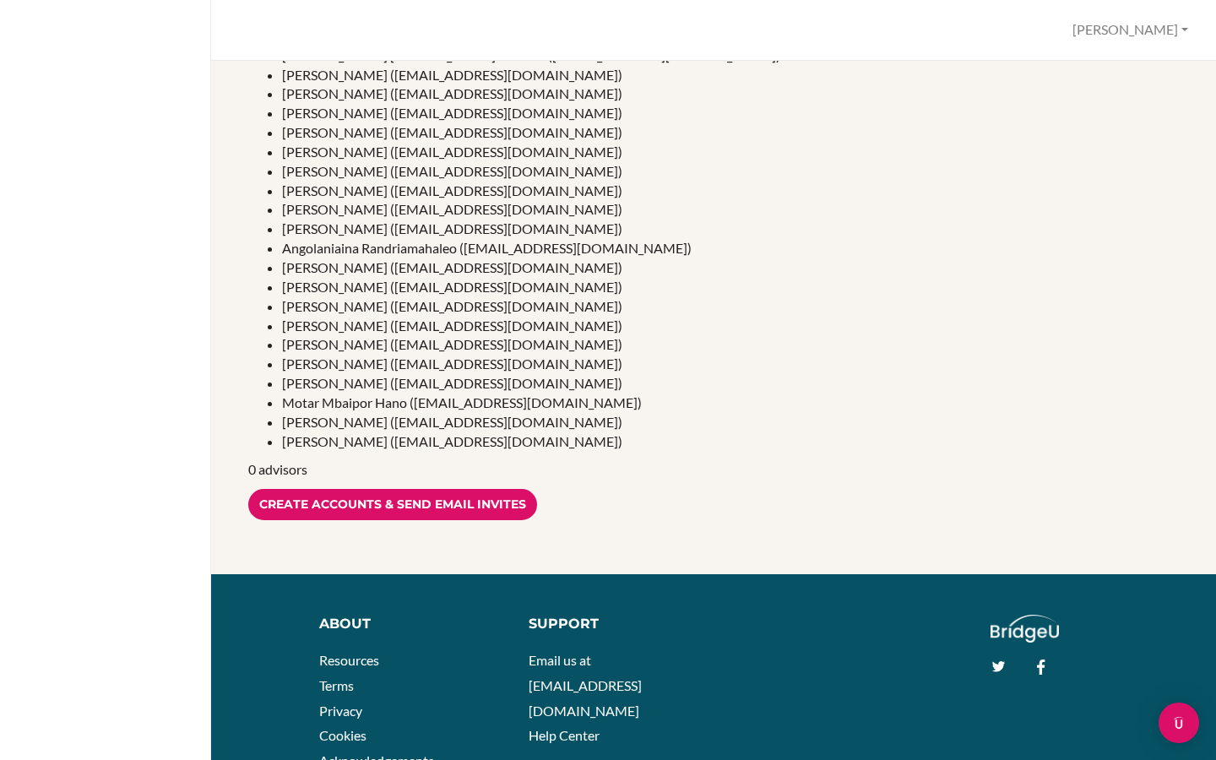
scroll to position [316, 0]
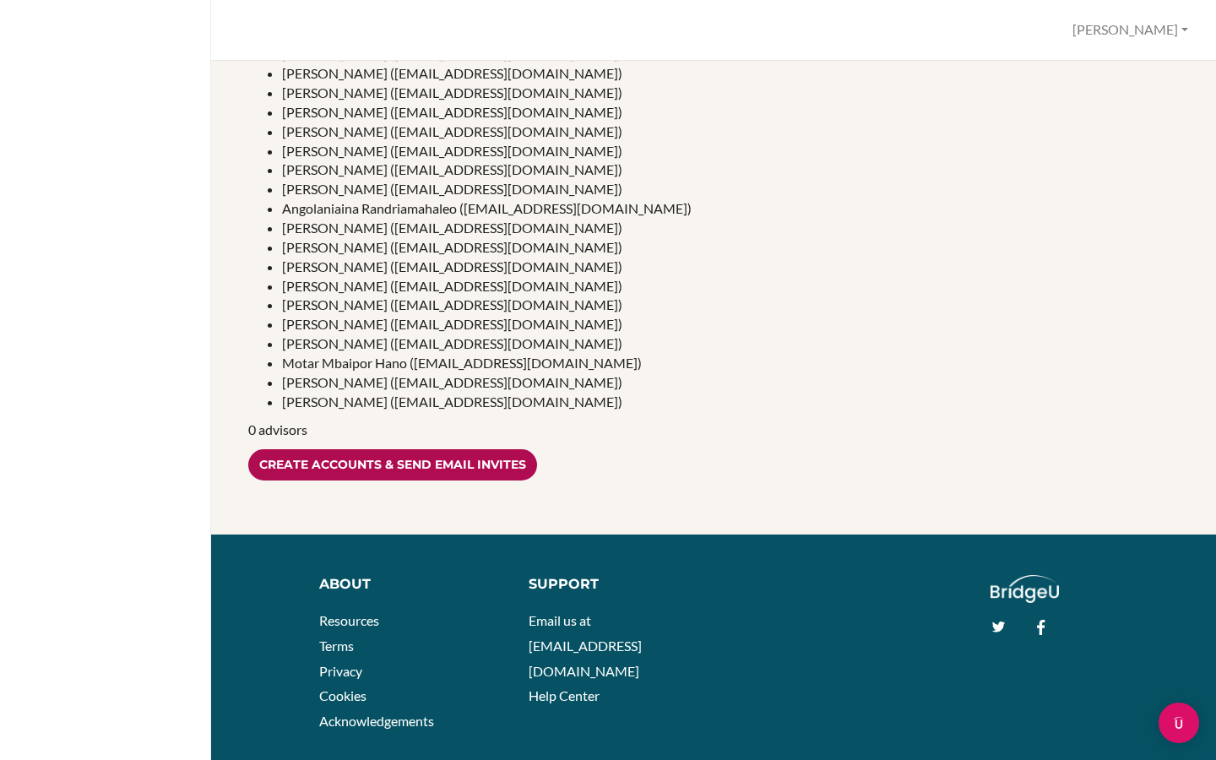
click at [361, 462] on input "Create accounts & send email invites" at bounding box center [392, 464] width 289 height 31
